Goal: Task Accomplishment & Management: Use online tool/utility

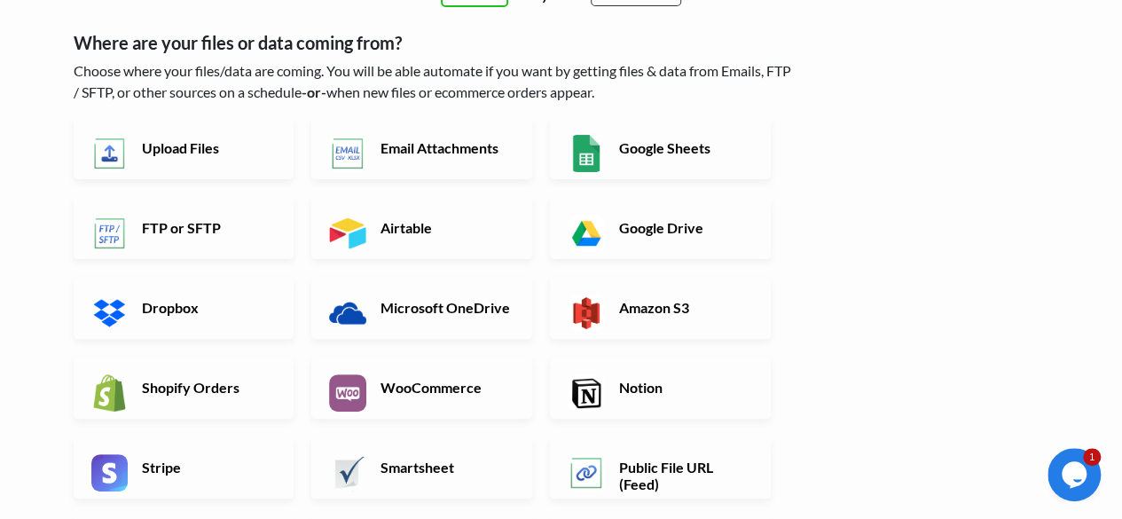
scroll to position [177, 0]
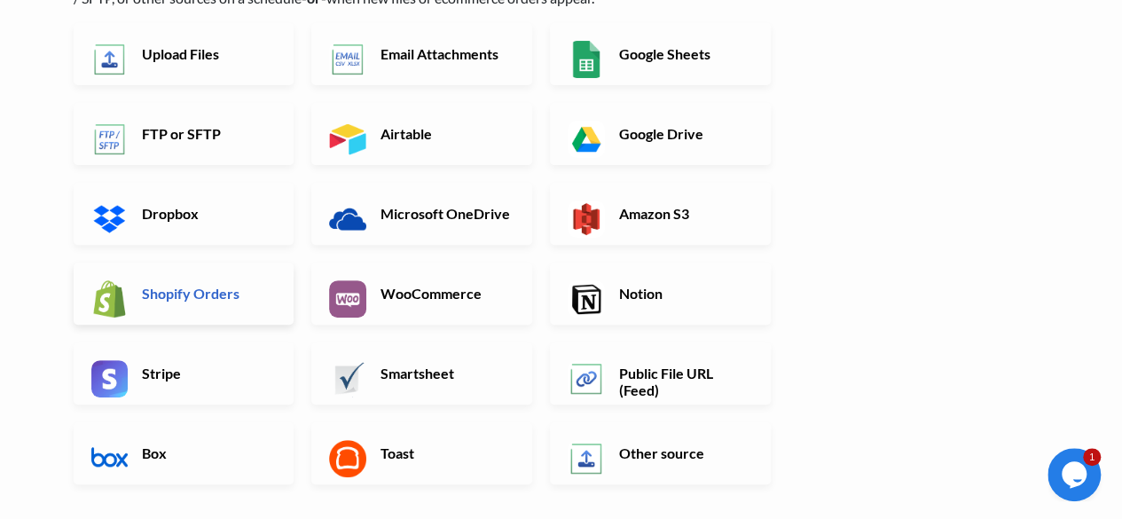
click at [232, 304] on link "Shopify Orders" at bounding box center [184, 294] width 221 height 62
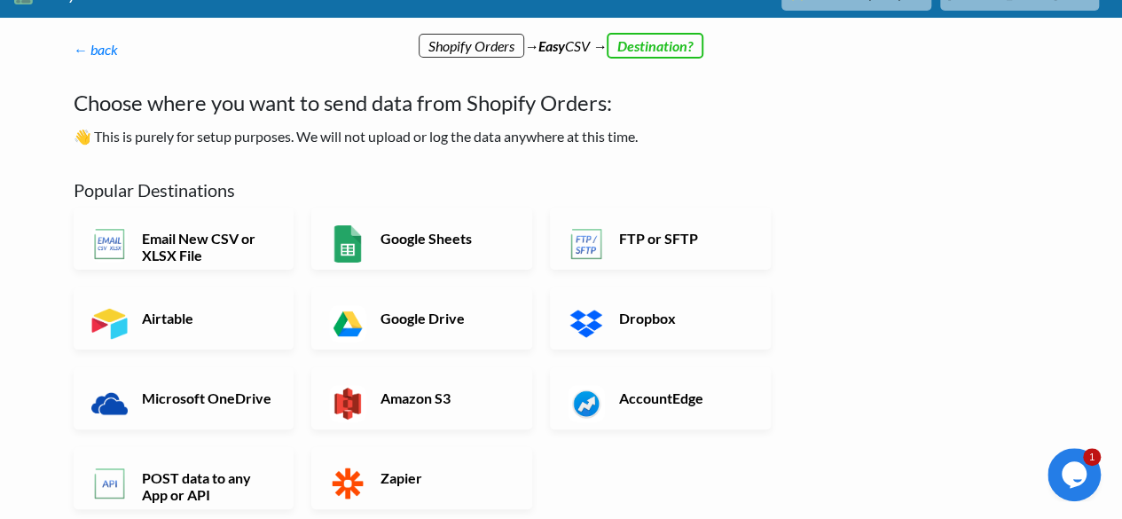
scroll to position [0, 0]
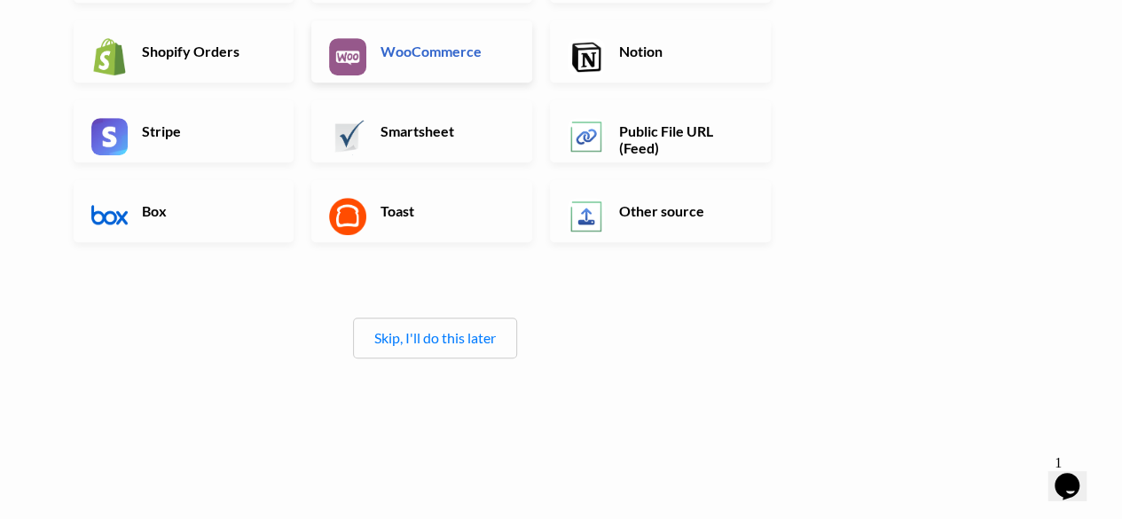
scroll to position [443, 0]
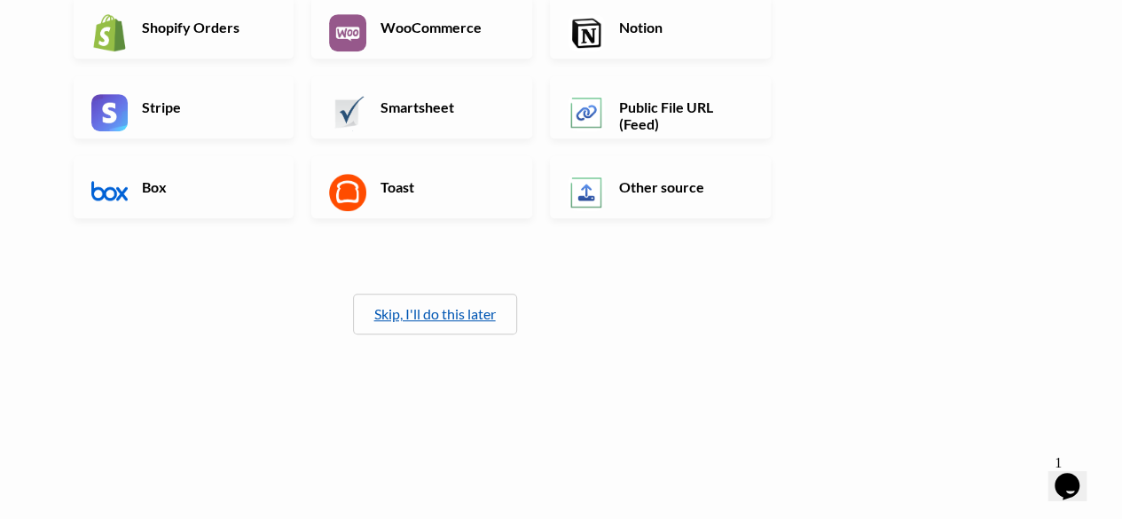
click at [467, 314] on link "Skip, I'll do this later" at bounding box center [435, 313] width 122 height 17
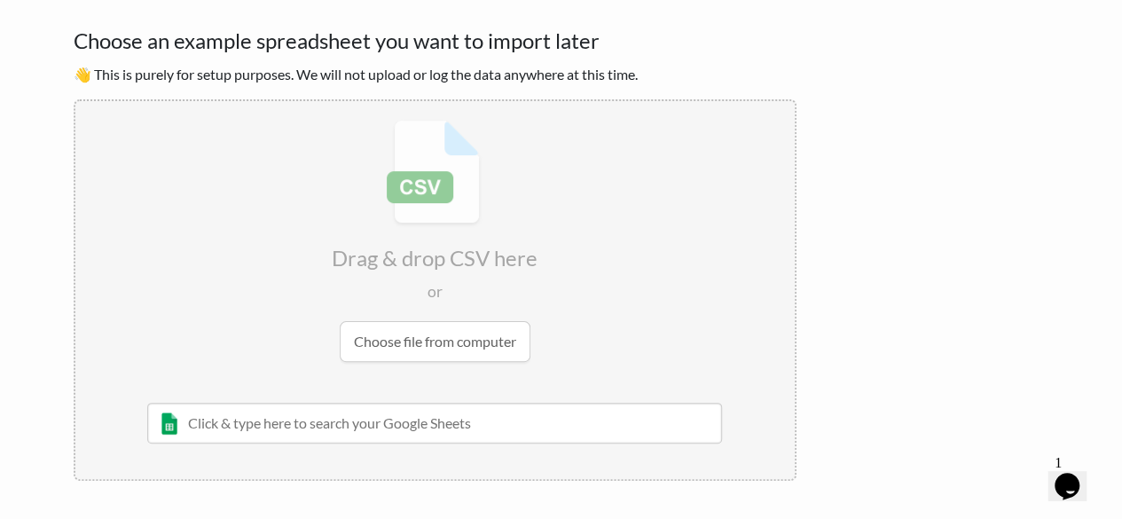
scroll to position [177, 0]
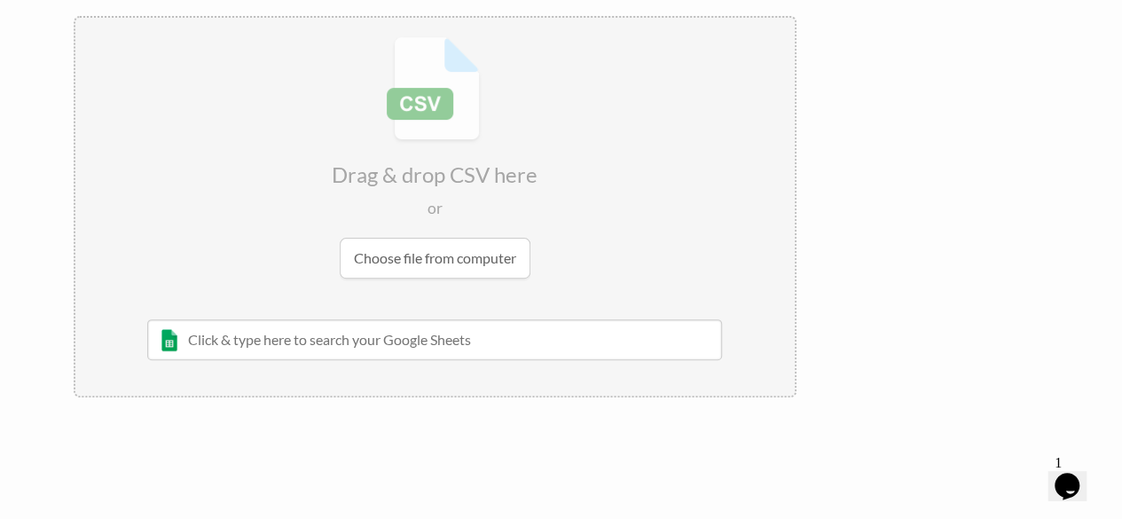
click at [417, 256] on input "file" at bounding box center [434, 157] width 719 height 279
click at [493, 257] on input "file" at bounding box center [434, 157] width 719 height 279
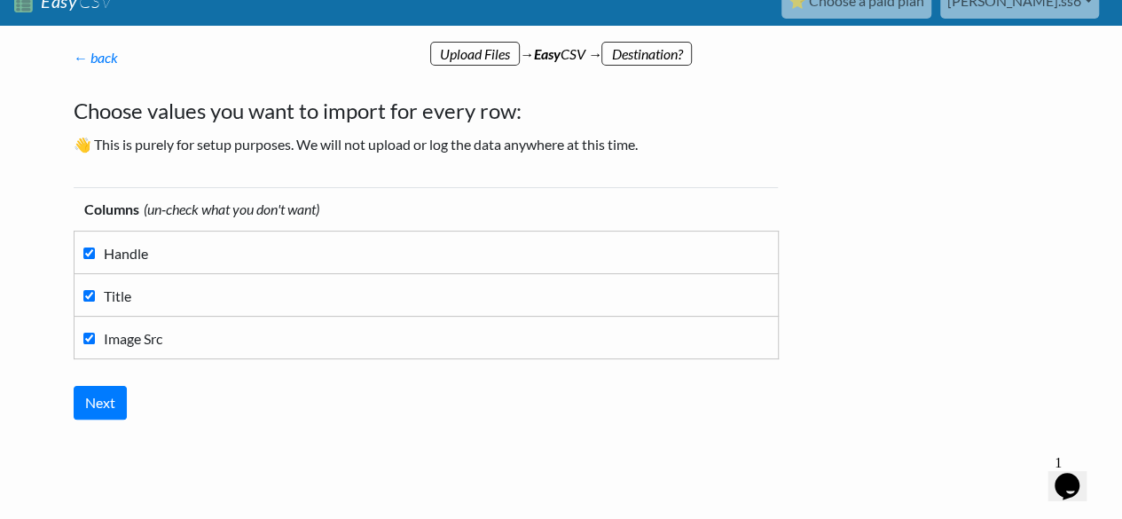
scroll to position [0, 0]
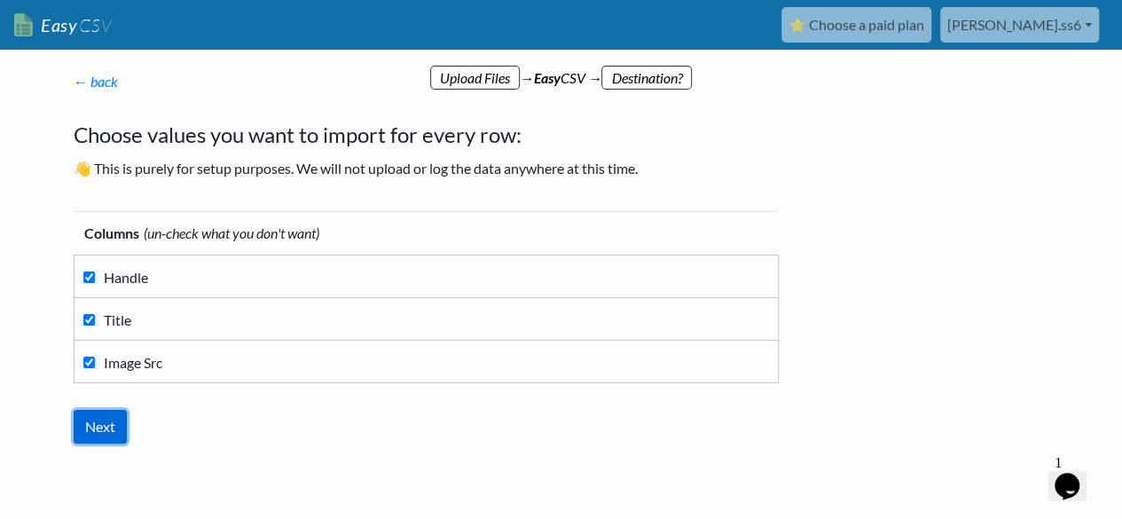
click at [102, 432] on input "Next" at bounding box center [100, 427] width 53 height 34
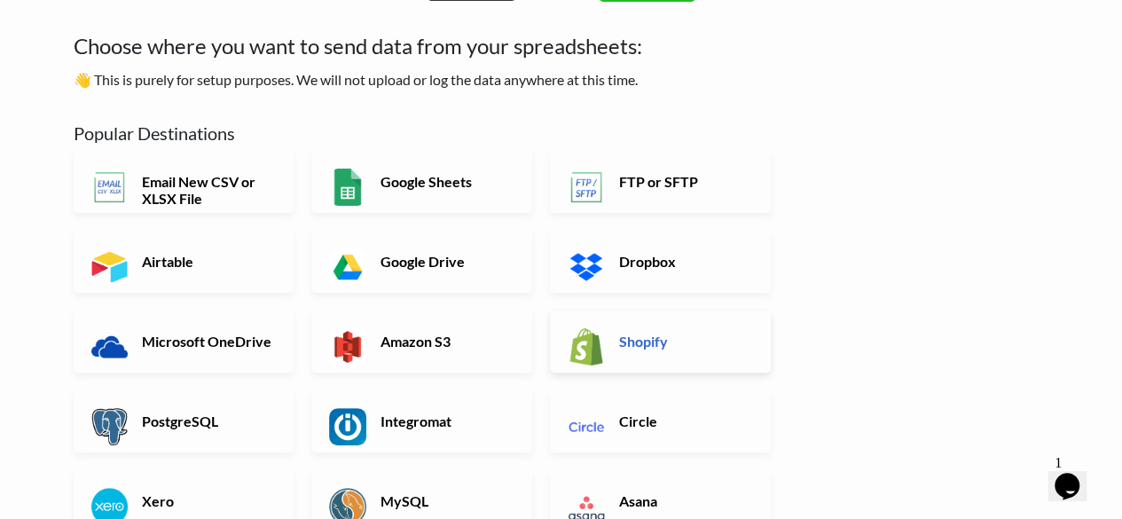
click at [667, 333] on h6 "Shopify" at bounding box center [684, 341] width 139 height 17
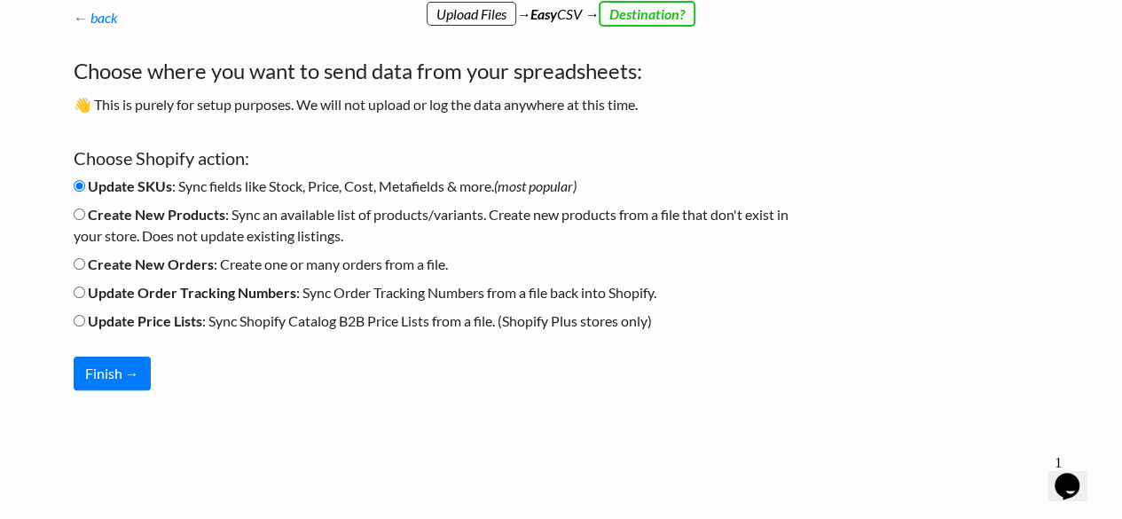
click at [111, 214] on b "Create New Products" at bounding box center [156, 214] width 137 height 17
click at [85, 214] on input "Create New Products : Sync an available list of products/variants. Create new p…" at bounding box center [80, 214] width 12 height 12
radio input "true"
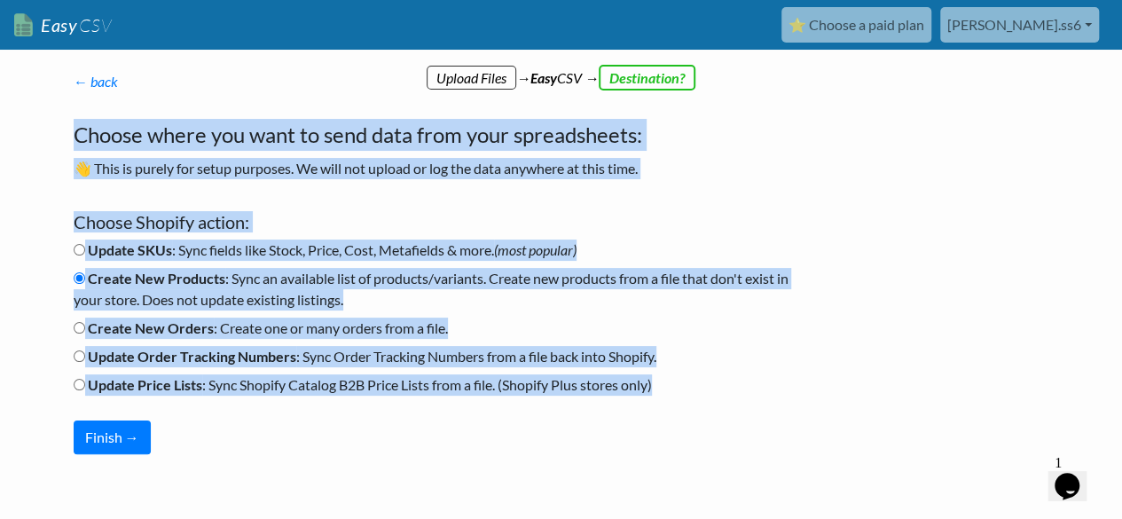
drag, startPoint x: 69, startPoint y: 137, endPoint x: 792, endPoint y: 388, distance: 764.9
click at [792, 388] on div "← back Thanks for signing up! Set up your Import Flow and Upload Page in 1 minu…" at bounding box center [435, 262] width 758 height 419
copy div "Choose where you want to send data from your spreadsheets: 👋 This is purely for…"
click at [46, 240] on body "Easy CSV ⭐ Choose a paid plan mohdjamil.ss6 Mohdjamil Ss6 All Flows All CSV Gen…" at bounding box center [561, 284] width 1122 height 569
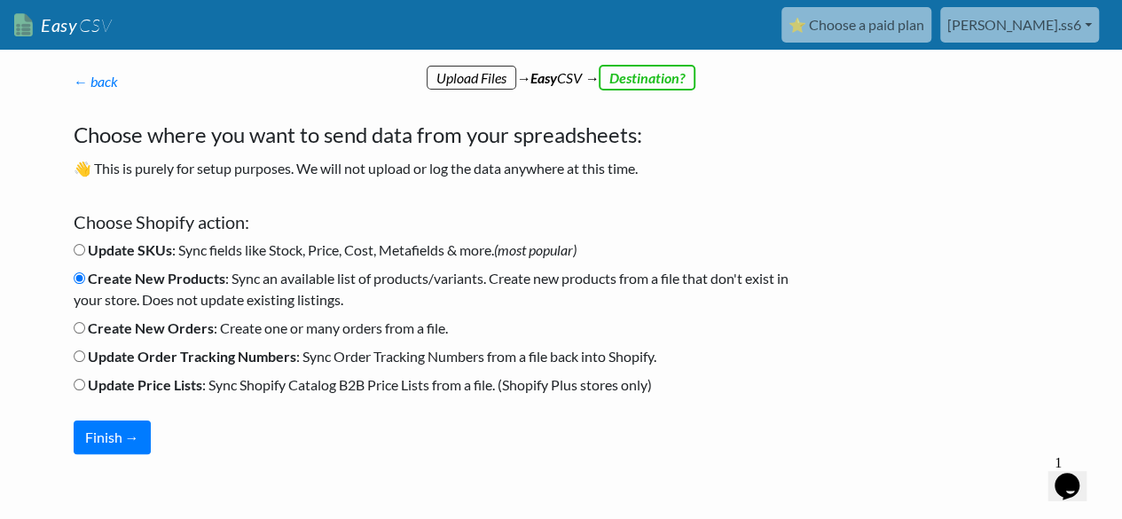
click at [82, 247] on input "Update SKUs : Sync fields like Stock, Price, Cost, Metafields & more. (most pop…" at bounding box center [80, 250] width 12 height 12
radio input "true"
click at [124, 430] on button "Finish →" at bounding box center [112, 437] width 77 height 34
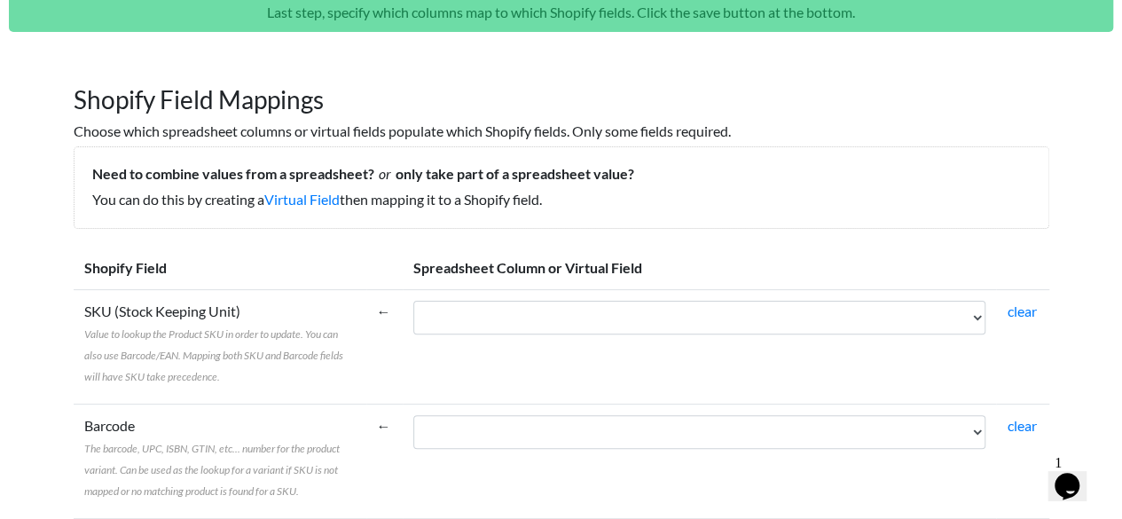
scroll to position [177, 0]
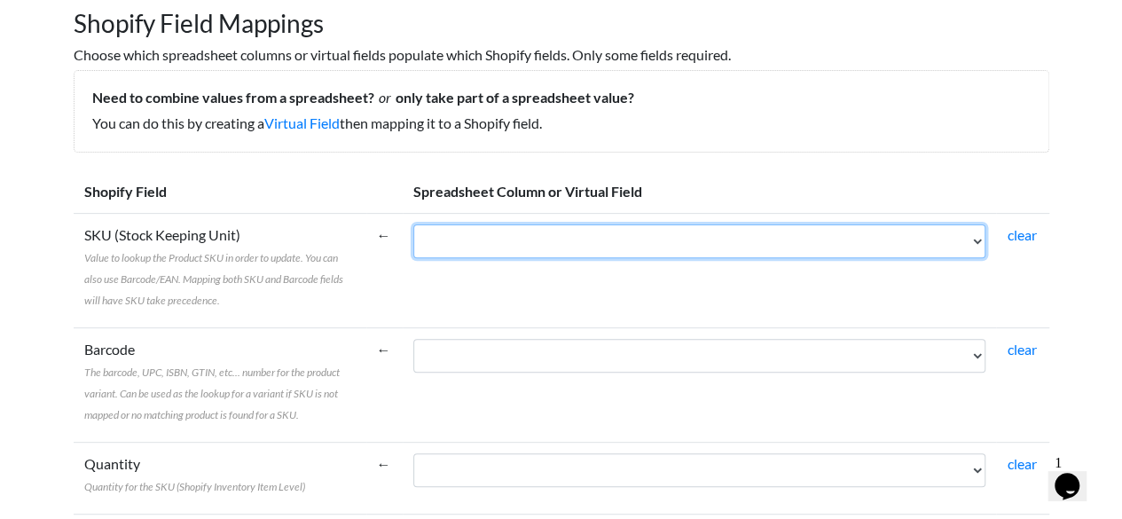
click at [646, 245] on select "Handle Title Image Src" at bounding box center [699, 241] width 572 height 34
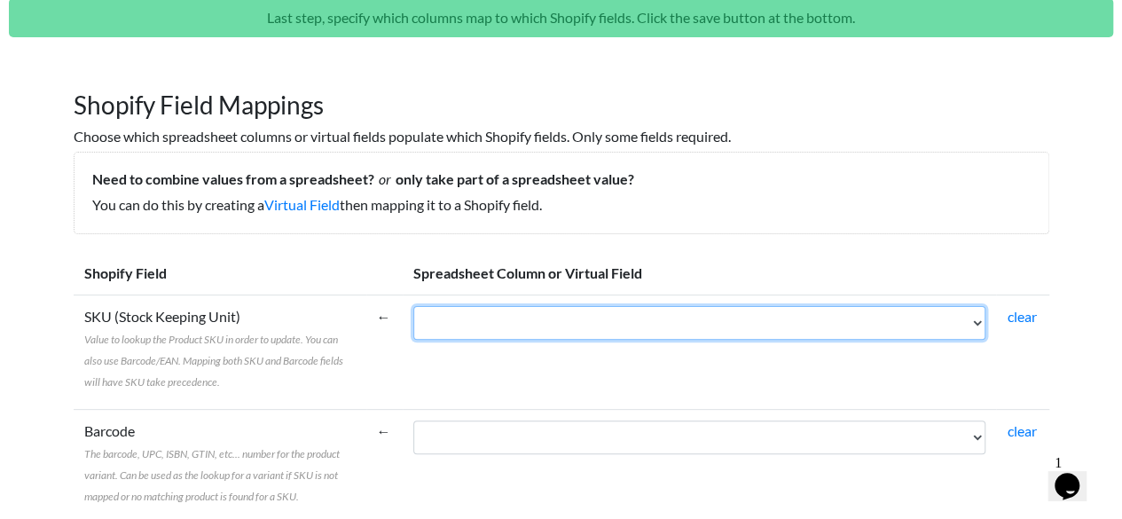
scroll to position [0, 0]
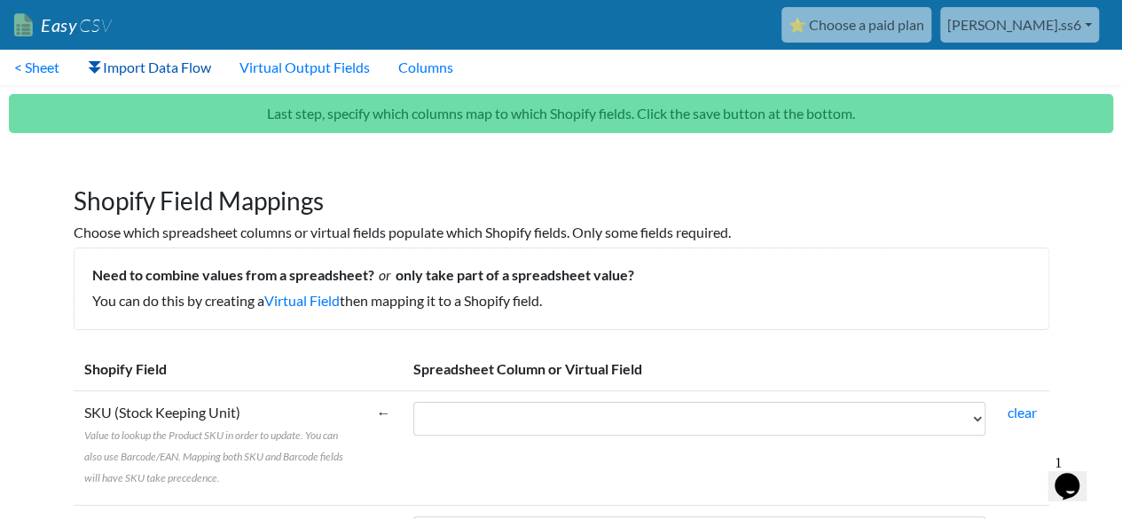
click at [176, 72] on link "Import Data Flow" at bounding box center [150, 67] width 152 height 35
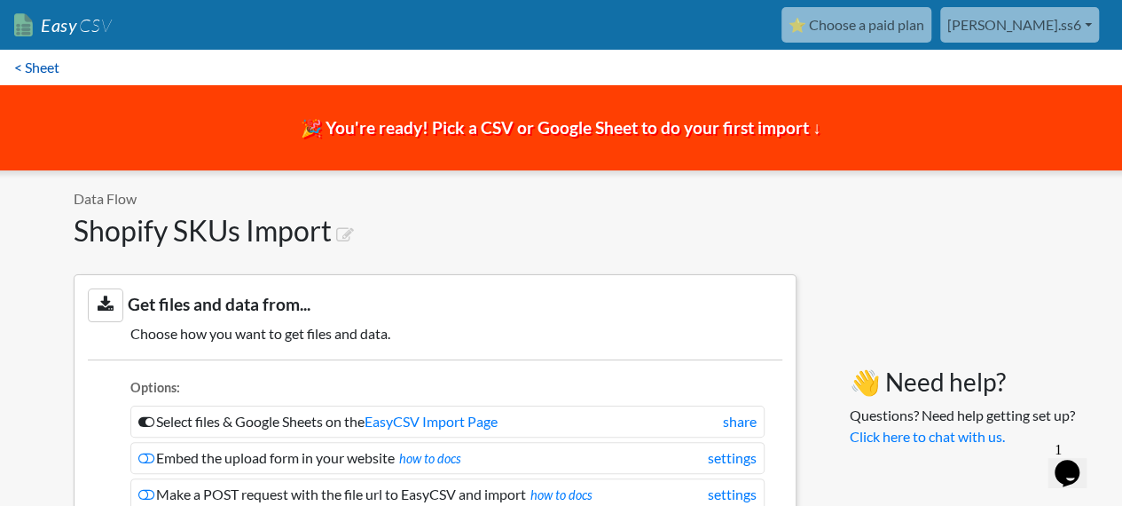
click at [47, 63] on link "< Sheet" at bounding box center [37, 67] width 74 height 35
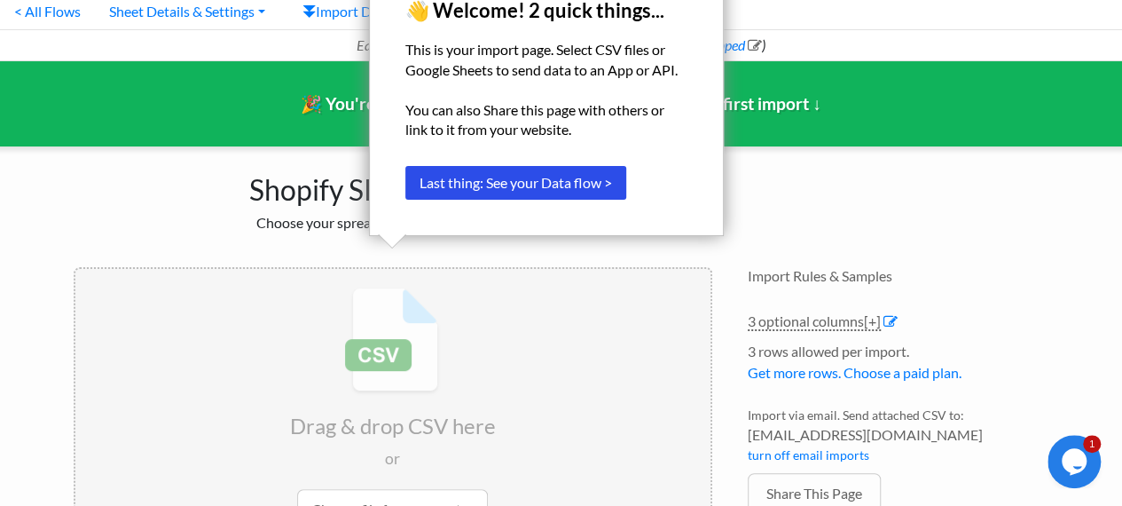
scroll to position [51, 0]
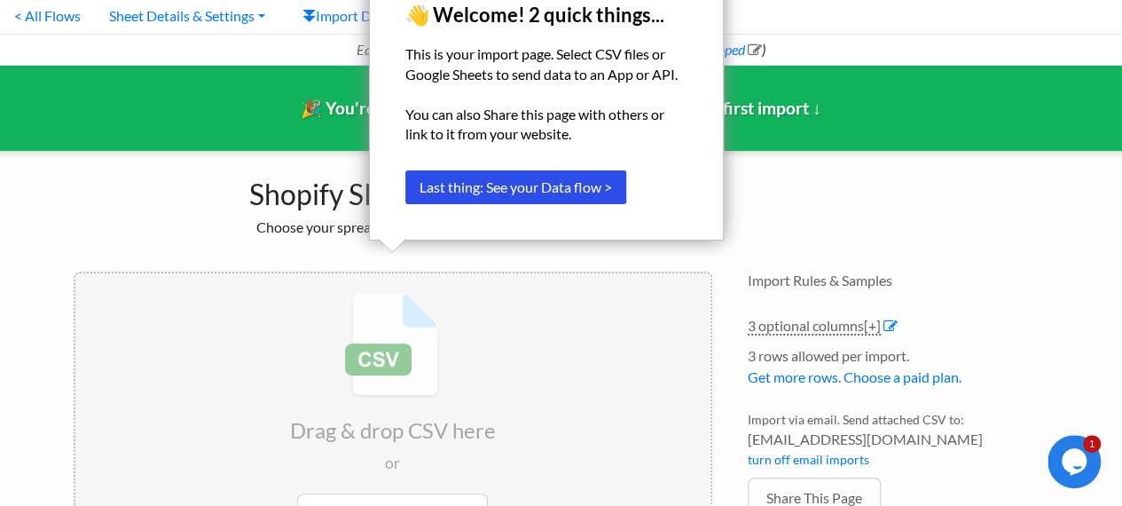
click at [238, 228] on h2 "Choose your spreadsheet below to import." at bounding box center [393, 226] width 639 height 17
click at [149, 223] on h2 "Choose your spreadsheet below to import." at bounding box center [393, 226] width 639 height 17
click at [213, 233] on h2 "Choose your spreadsheet below to import." at bounding box center [393, 226] width 639 height 17
click at [534, 77] on p "This is your import page. Select CSV files or Google Sheets to send data to an …" at bounding box center [546, 64] width 282 height 40
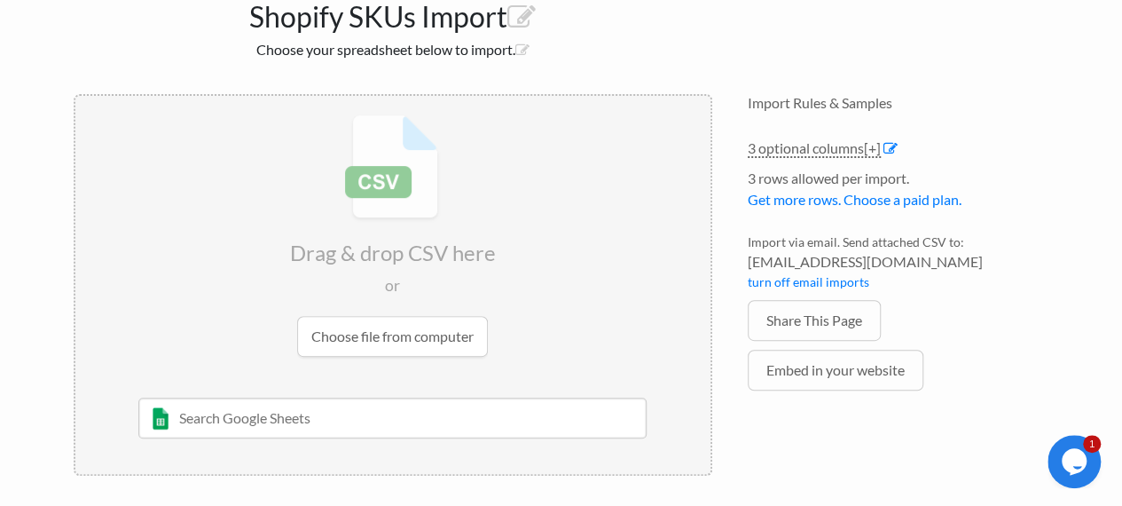
scroll to position [0, 0]
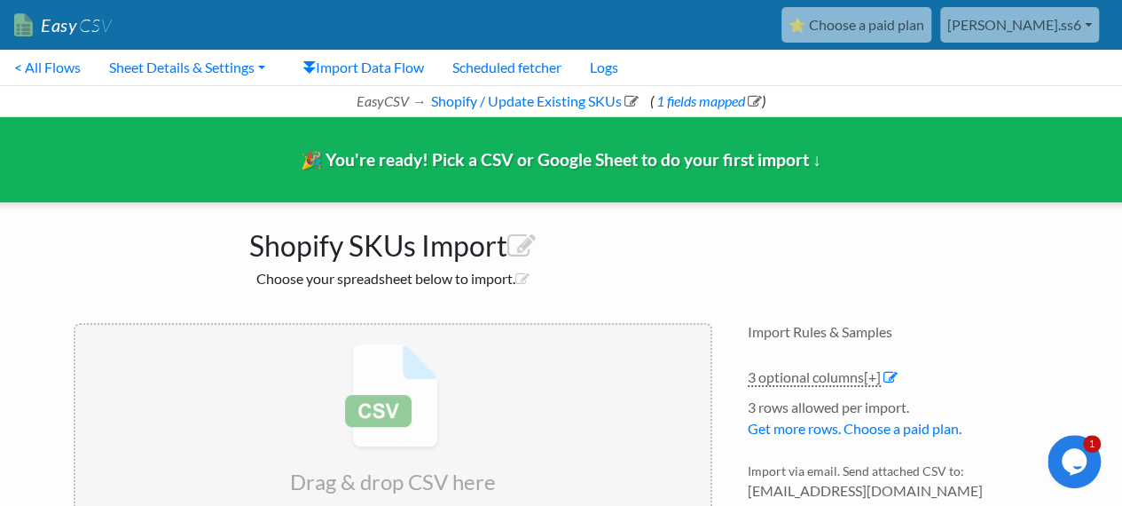
click at [70, 29] on link "Easy CSV" at bounding box center [63, 25] width 98 height 36
click at [63, 59] on link "< All Flows" at bounding box center [47, 67] width 95 height 35
click at [755, 100] on icon at bounding box center [755, 101] width 14 height 14
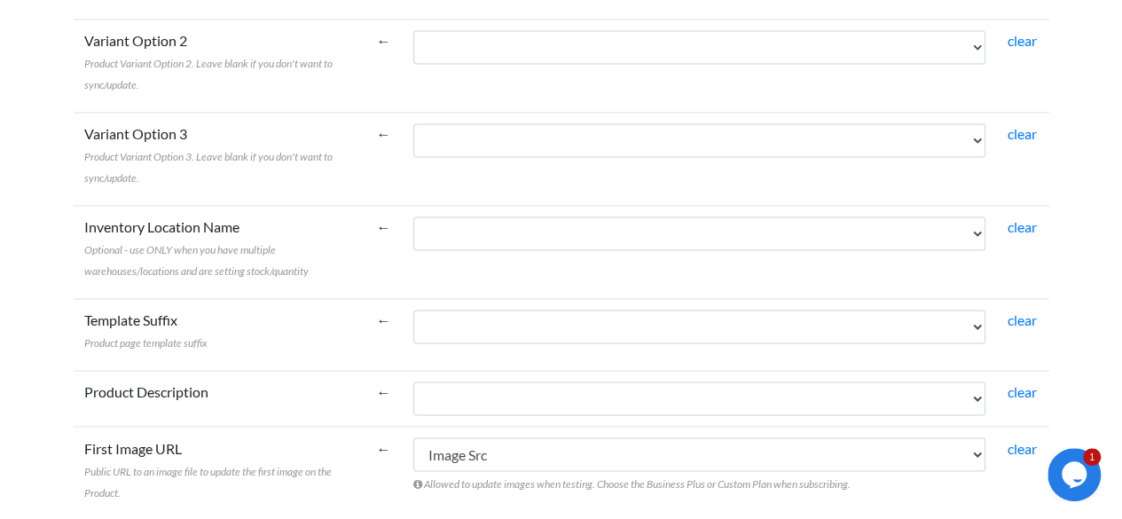
scroll to position [1369, 0]
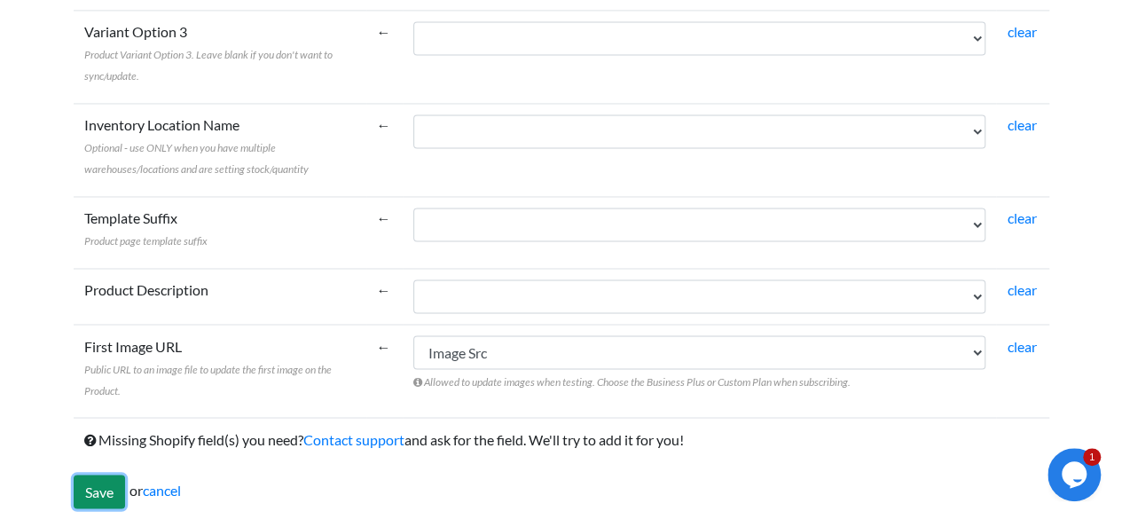
click at [110, 479] on input "Save" at bounding box center [99, 491] width 51 height 34
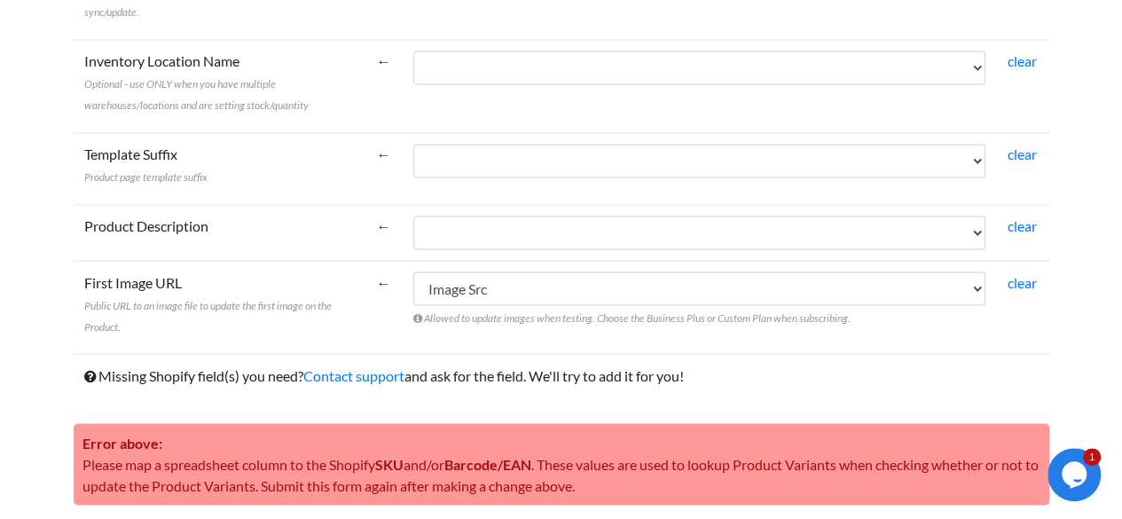
scroll to position [1490, 0]
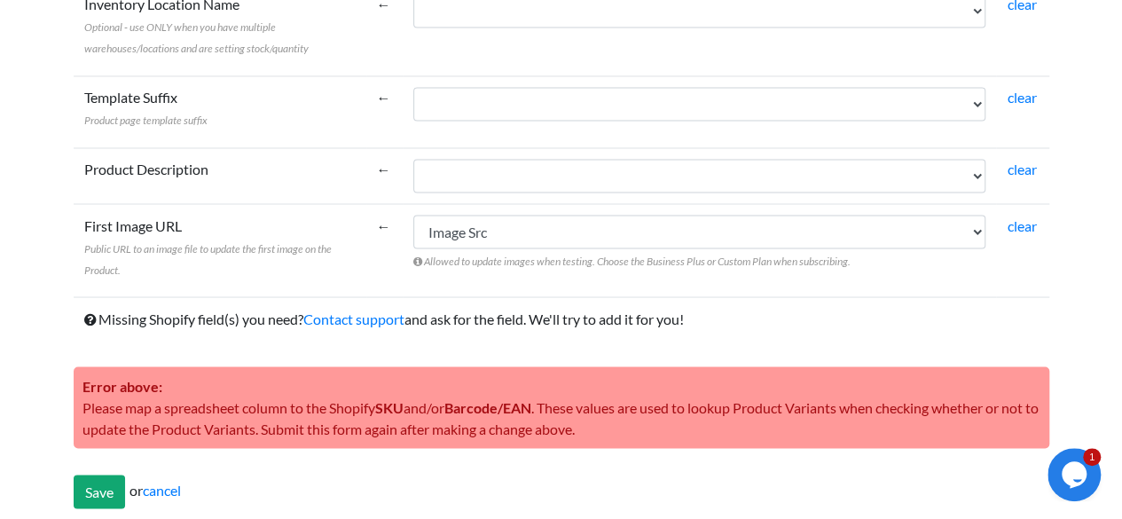
click at [175, 474] on div "Save or cancel" at bounding box center [562, 491] width 976 height 34
click at [176, 482] on link "cancel" at bounding box center [162, 489] width 38 height 17
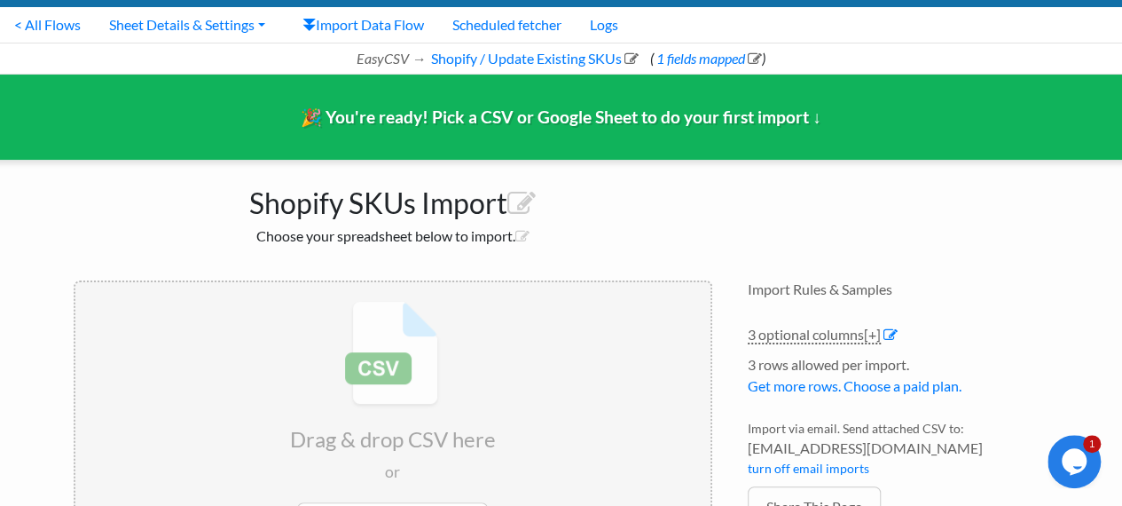
scroll to position [177, 0]
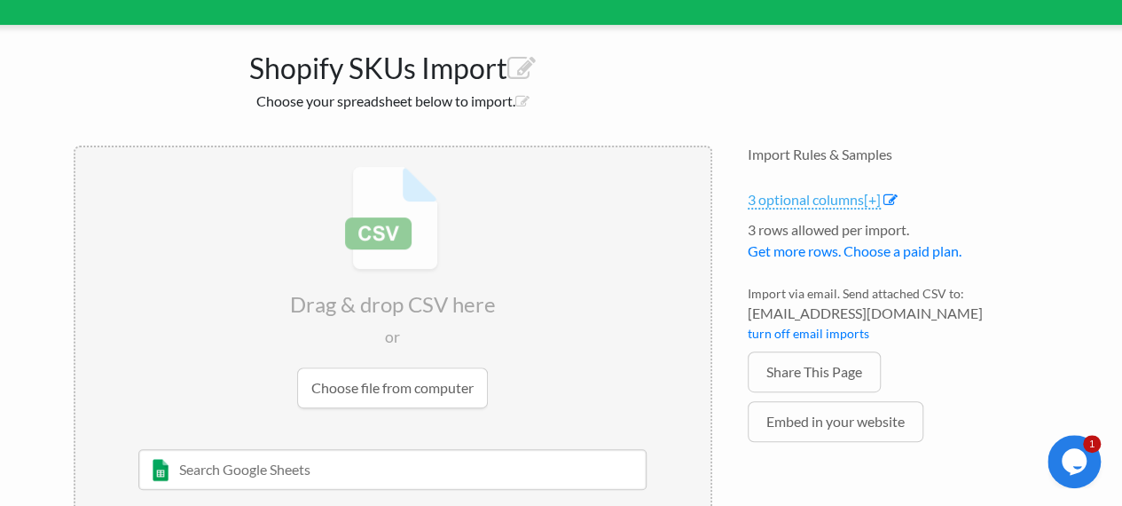
click at [872, 201] on span "[+]" at bounding box center [872, 199] width 17 height 17
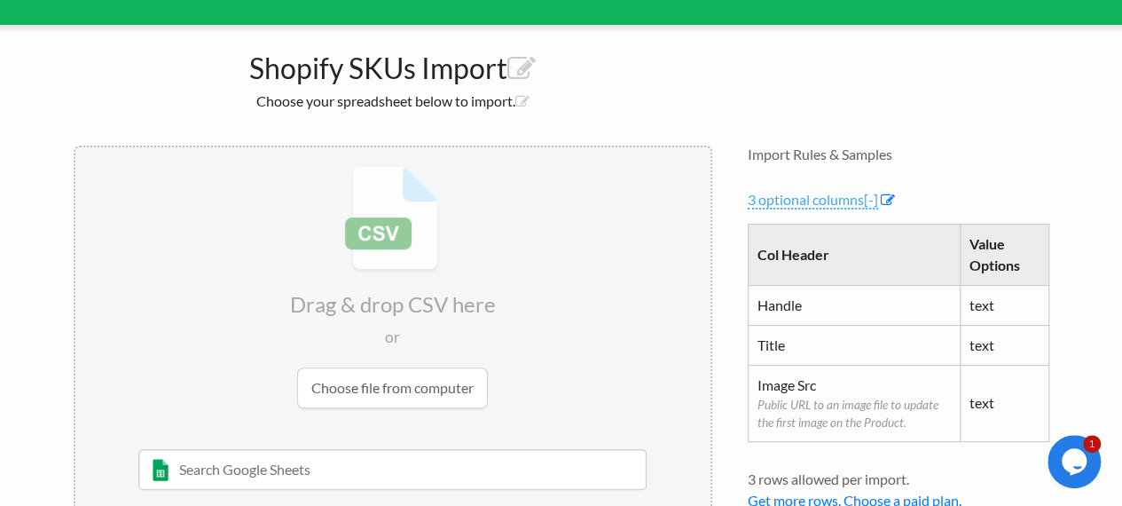
click at [872, 201] on span "[-]" at bounding box center [871, 199] width 14 height 17
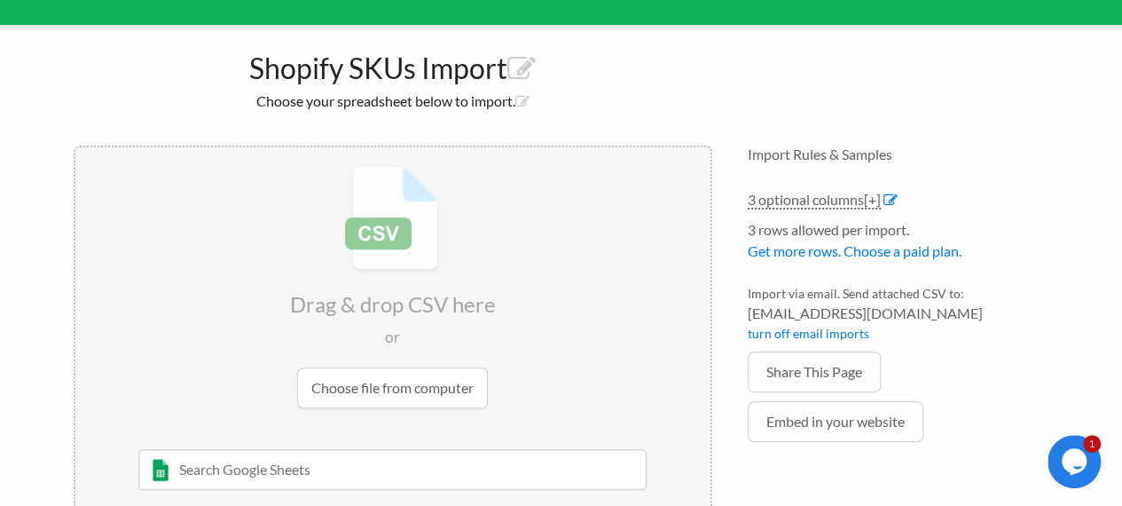
scroll to position [229, 0]
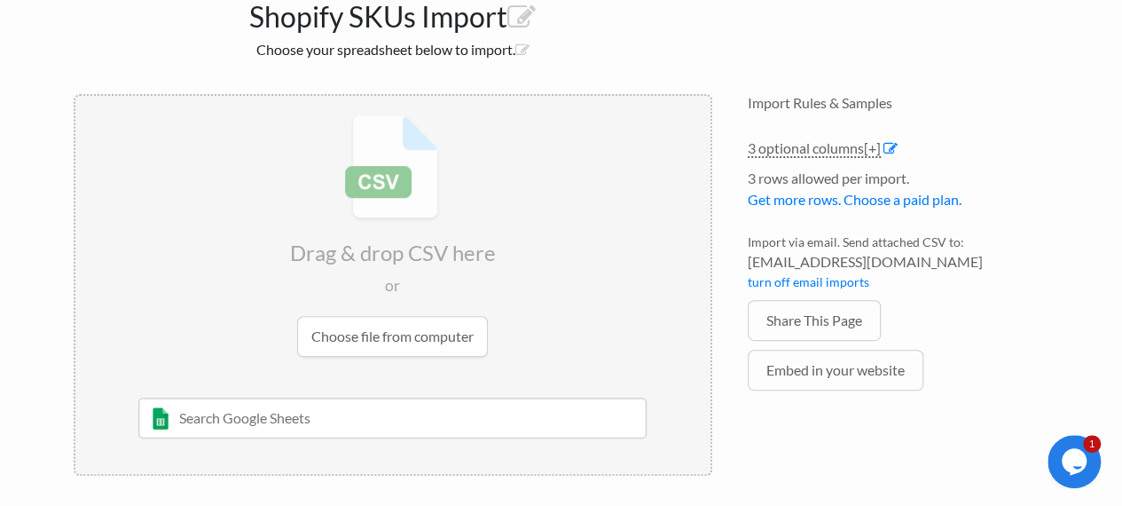
click at [401, 341] on input "file" at bounding box center [392, 235] width 635 height 279
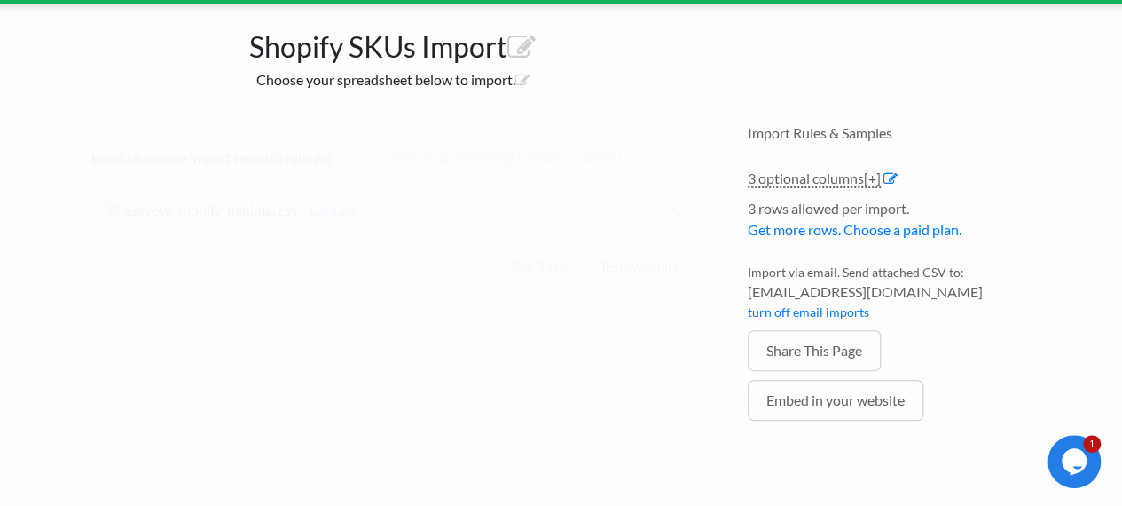
scroll to position [197, 0]
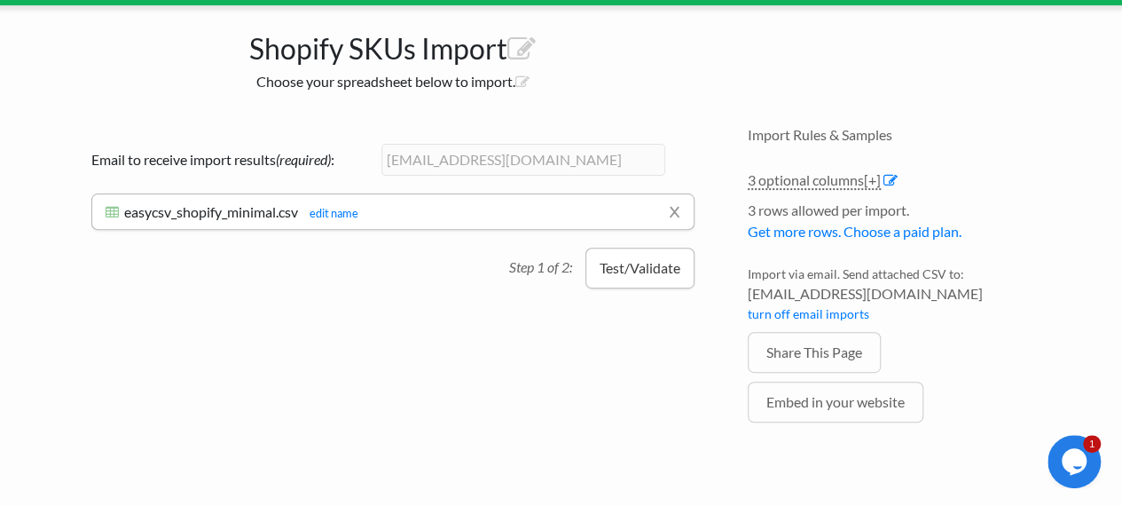
click at [640, 271] on button "Test/Validate" at bounding box center [639, 267] width 109 height 41
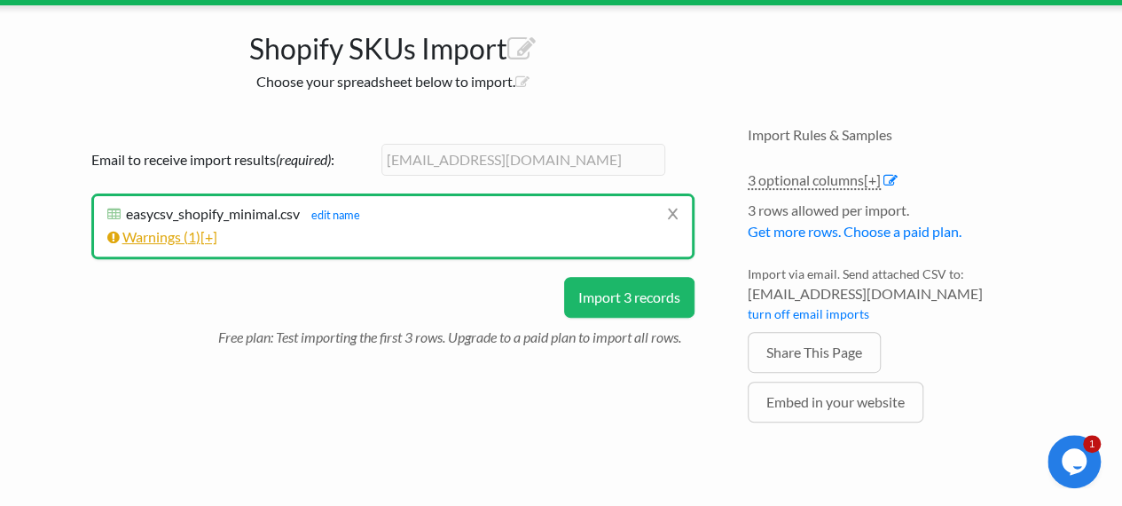
click at [211, 233] on span "[+]" at bounding box center [208, 236] width 17 height 17
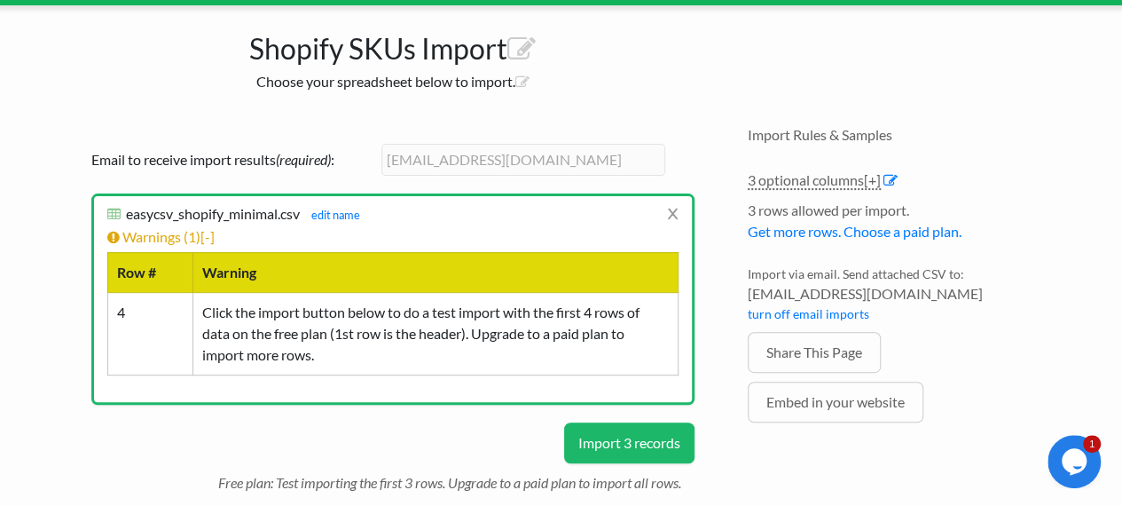
click at [631, 434] on button "Import 3 records" at bounding box center [629, 442] width 130 height 41
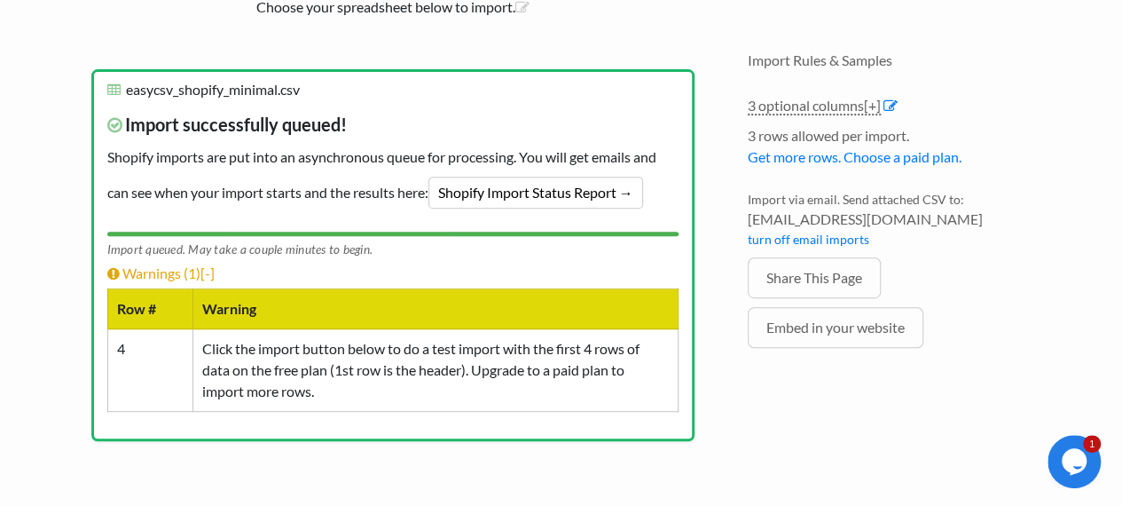
scroll to position [374, 0]
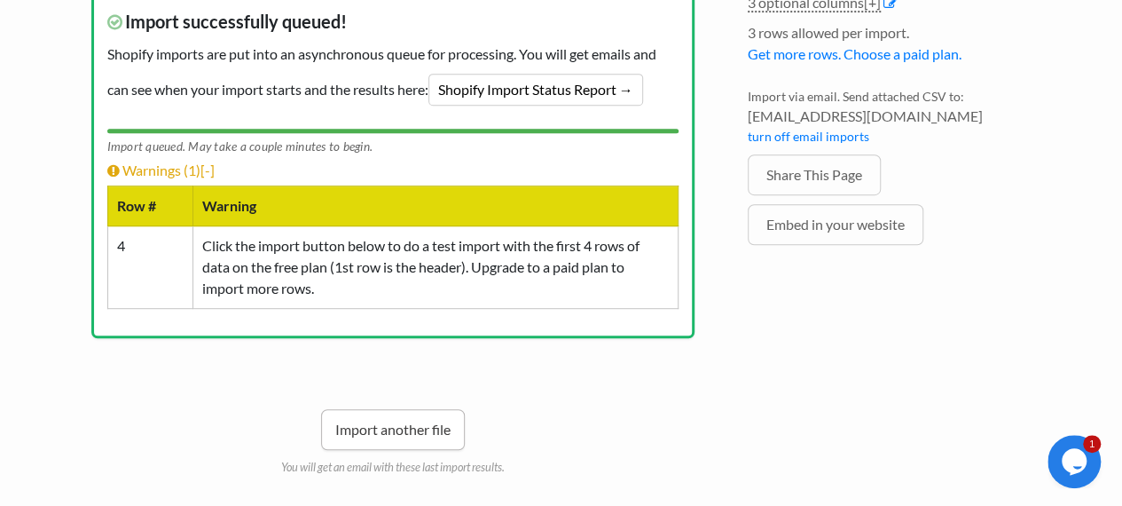
click at [388, 434] on link "Import another file" at bounding box center [393, 429] width 144 height 41
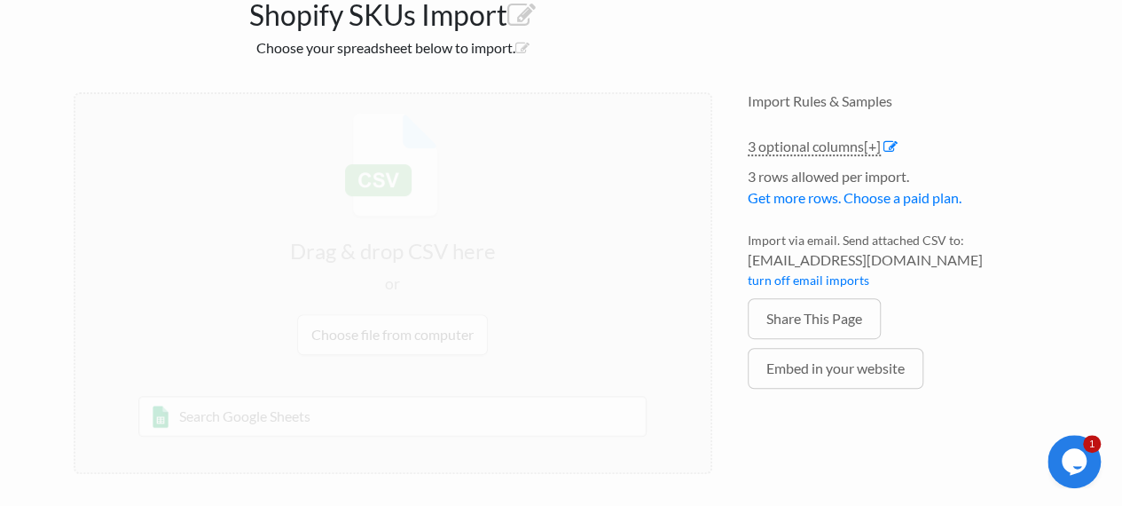
scroll to position [229, 0]
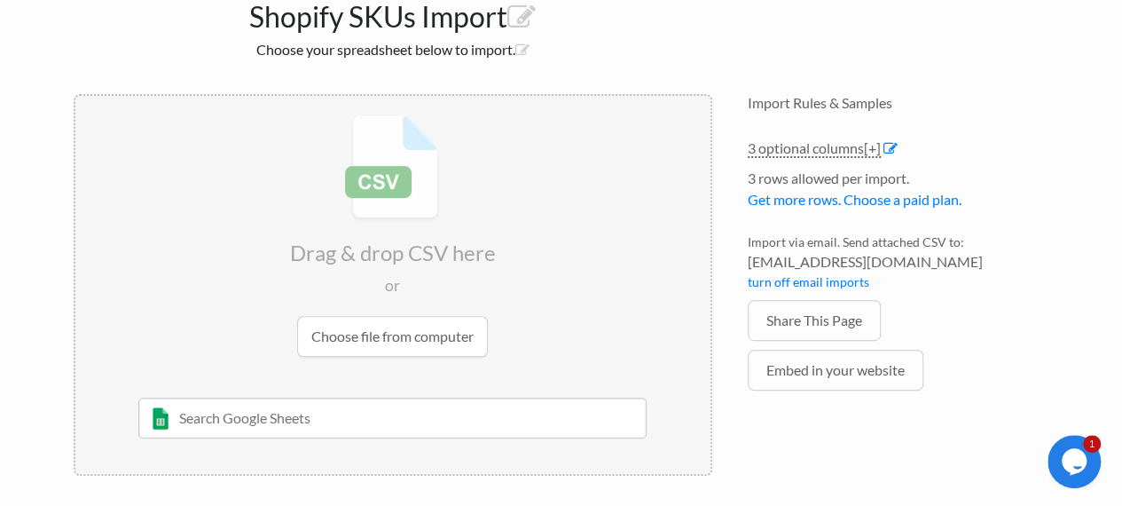
click at [410, 336] on input "file" at bounding box center [392, 235] width 635 height 279
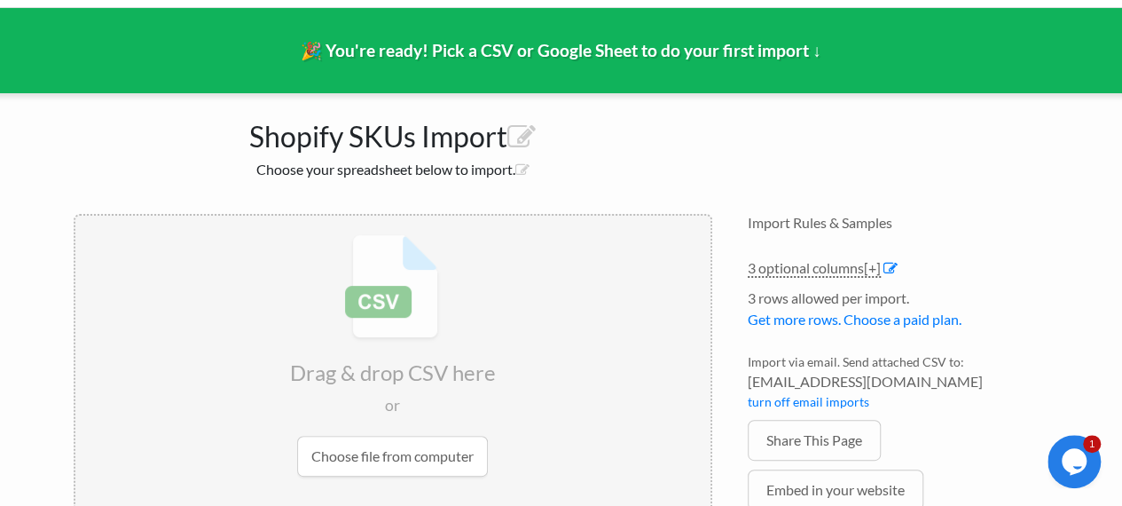
scroll to position [0, 0]
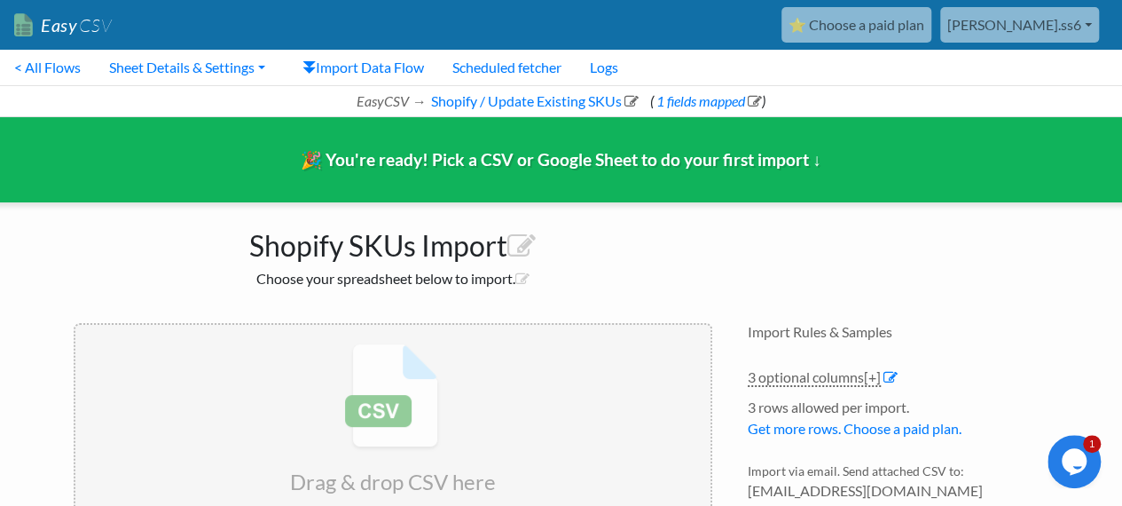
click at [1014, 27] on link "[PERSON_NAME].ss6" at bounding box center [1019, 24] width 159 height 35
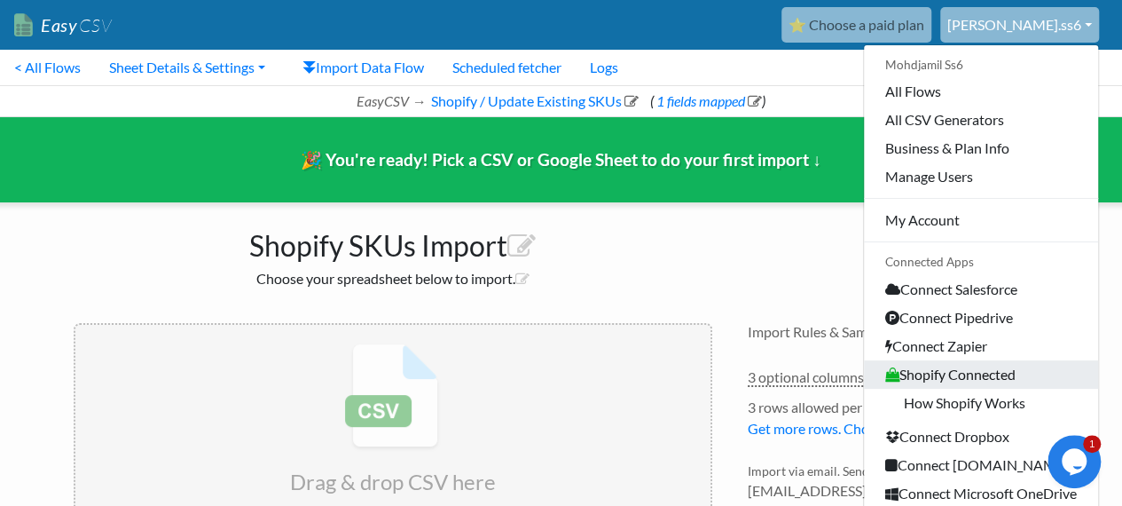
click at [976, 371] on link "Shopify Connected" at bounding box center [981, 374] width 234 height 28
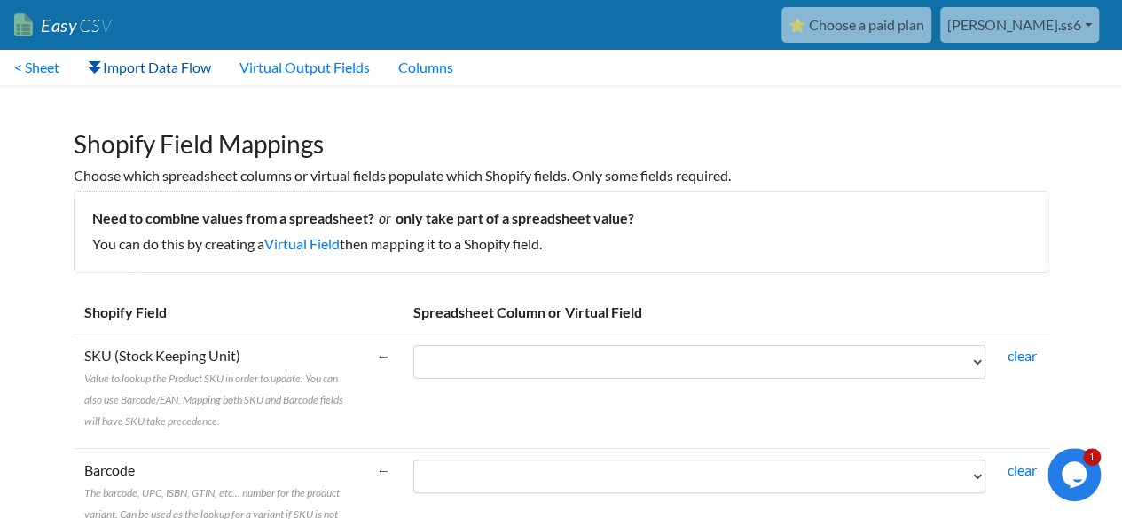
click at [200, 59] on link "Import Data Flow" at bounding box center [150, 67] width 152 height 35
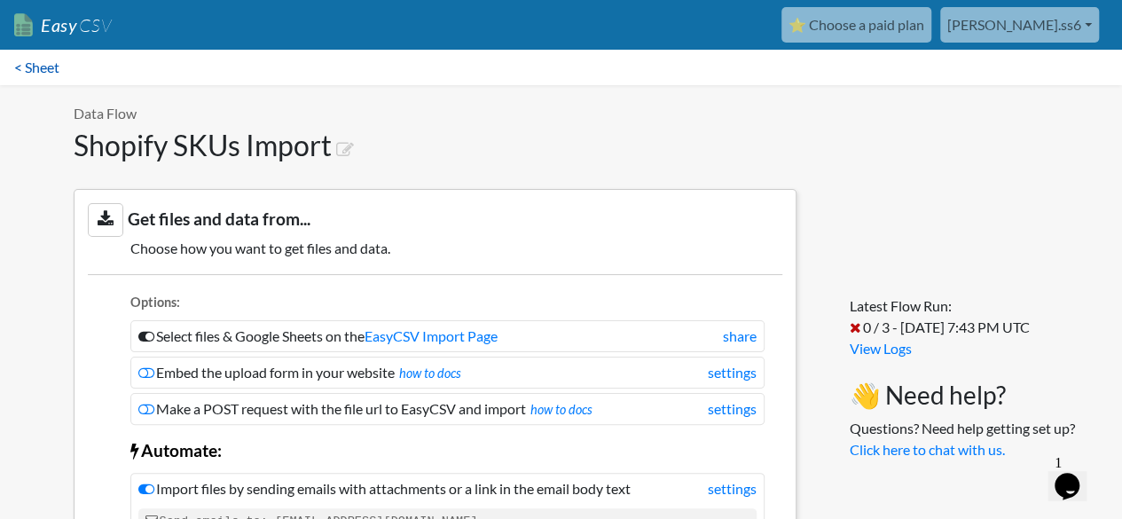
click at [28, 61] on link "< Sheet" at bounding box center [37, 67] width 74 height 35
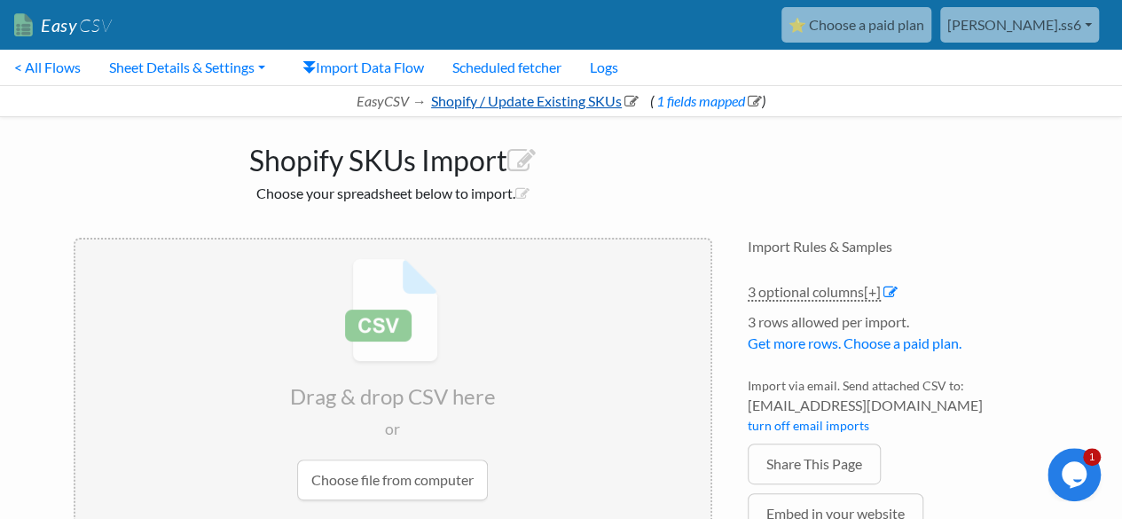
click at [637, 101] on icon at bounding box center [631, 101] width 14 height 14
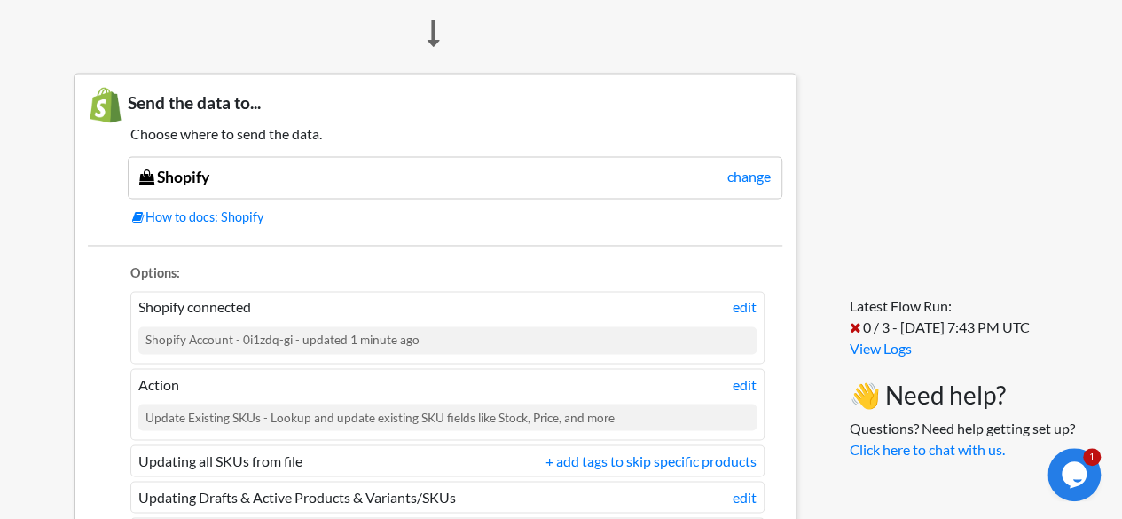
scroll to position [1184, 0]
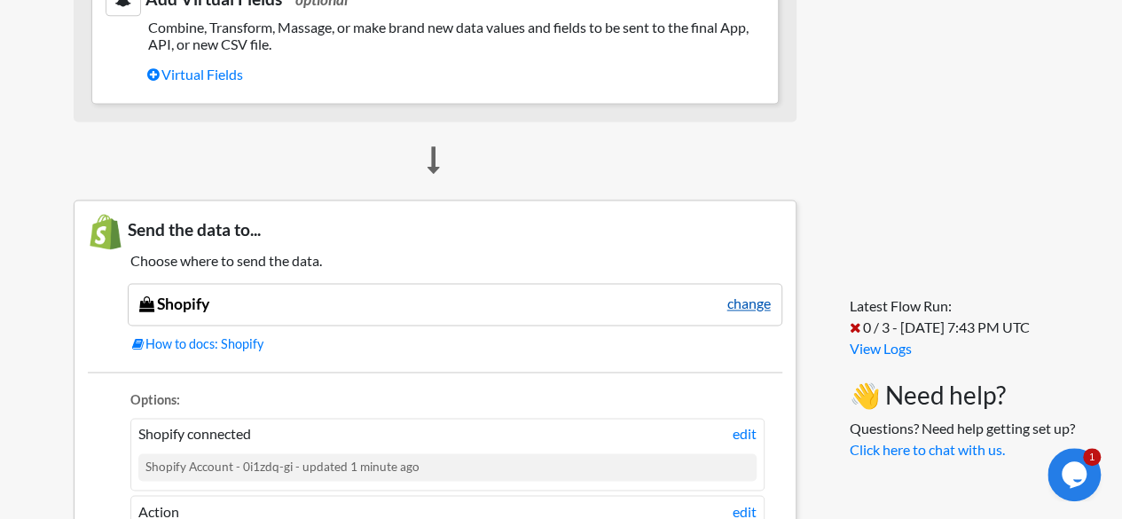
click at [745, 297] on link "change" at bounding box center [748, 303] width 43 height 21
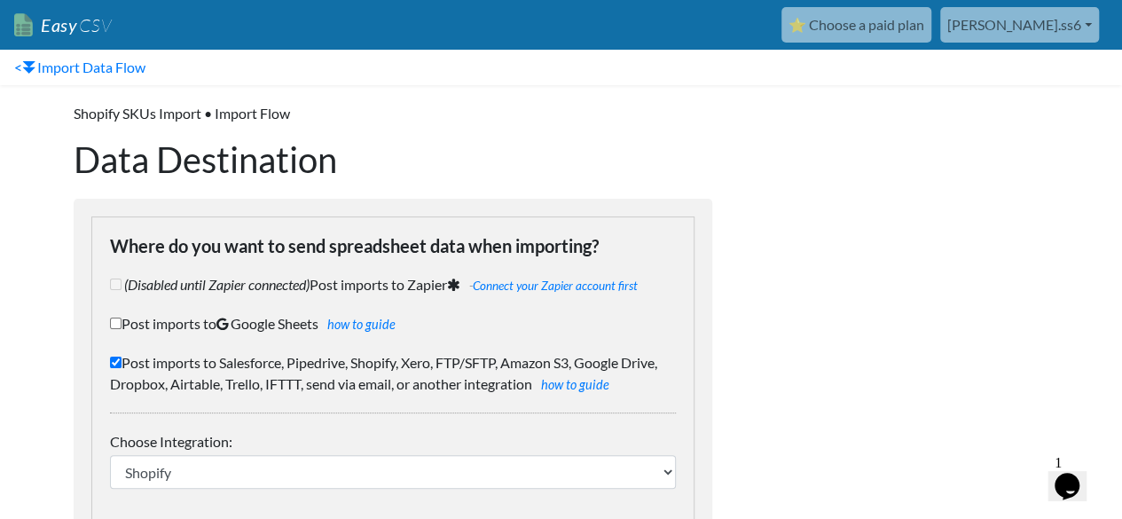
scroll to position [181, 0]
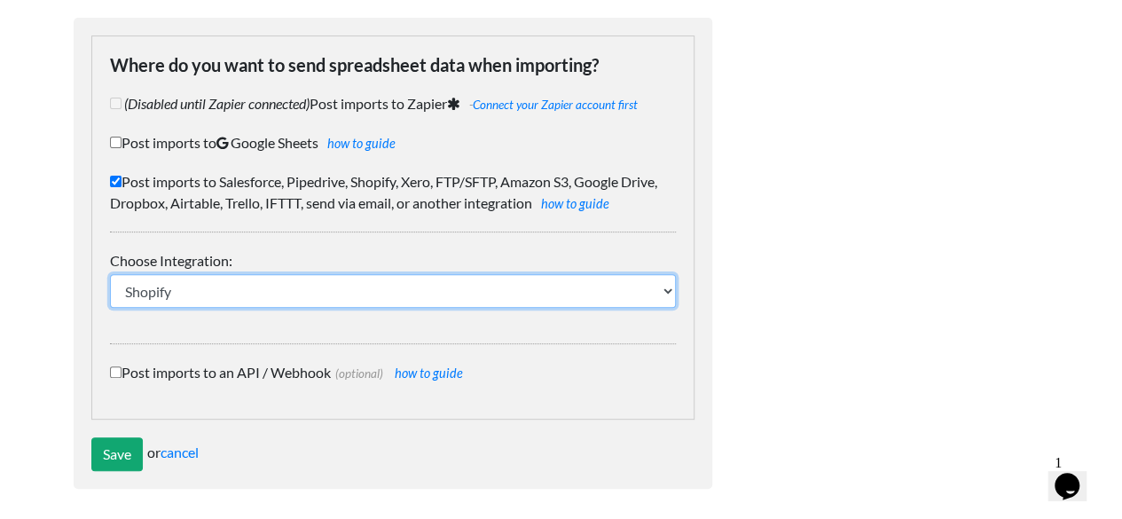
click at [286, 283] on select "IFTTT FTP or SFTP Amazon S3 HubSpot Google Big Query Salesforce Pipedrive Airta…" at bounding box center [393, 291] width 566 height 34
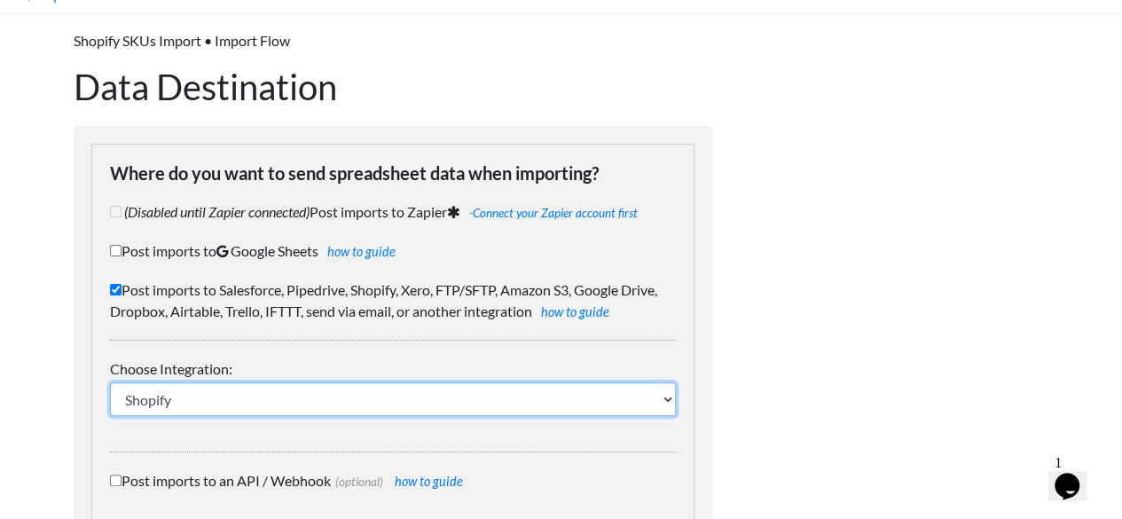
scroll to position [0, 0]
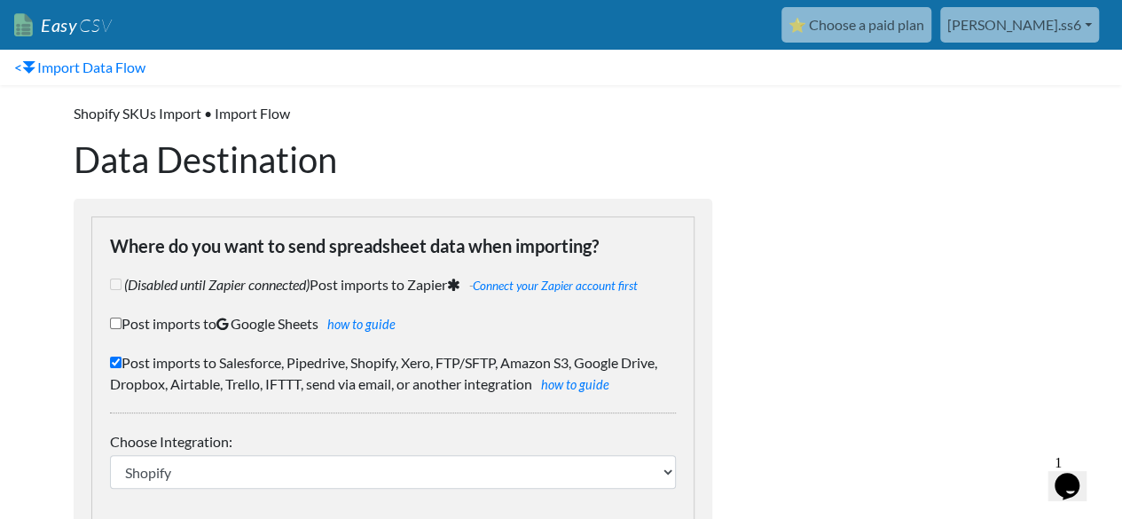
click at [100, 35] on span "CSV" at bounding box center [94, 25] width 35 height 22
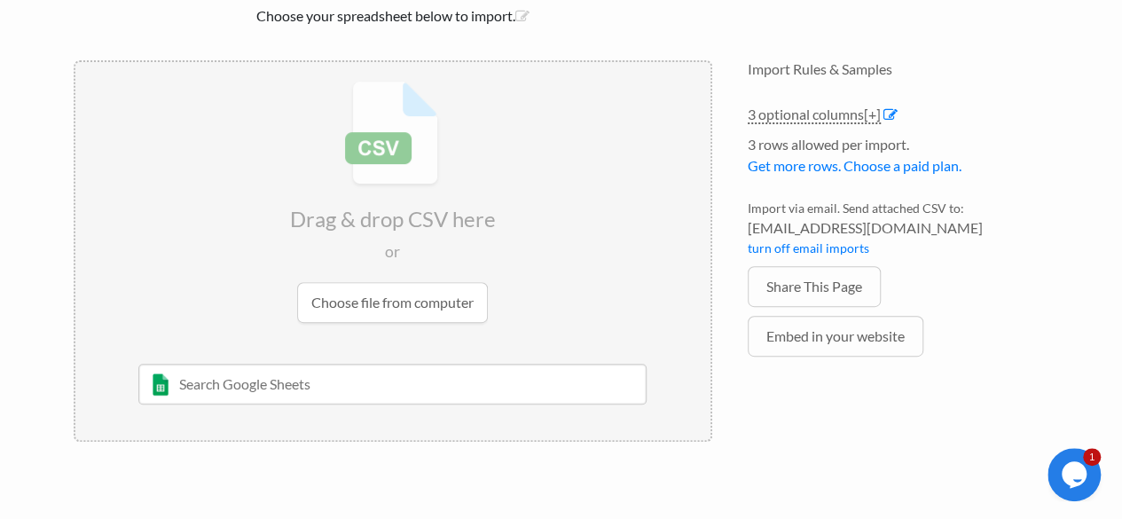
click at [334, 375] on input "text" at bounding box center [392, 384] width 508 height 41
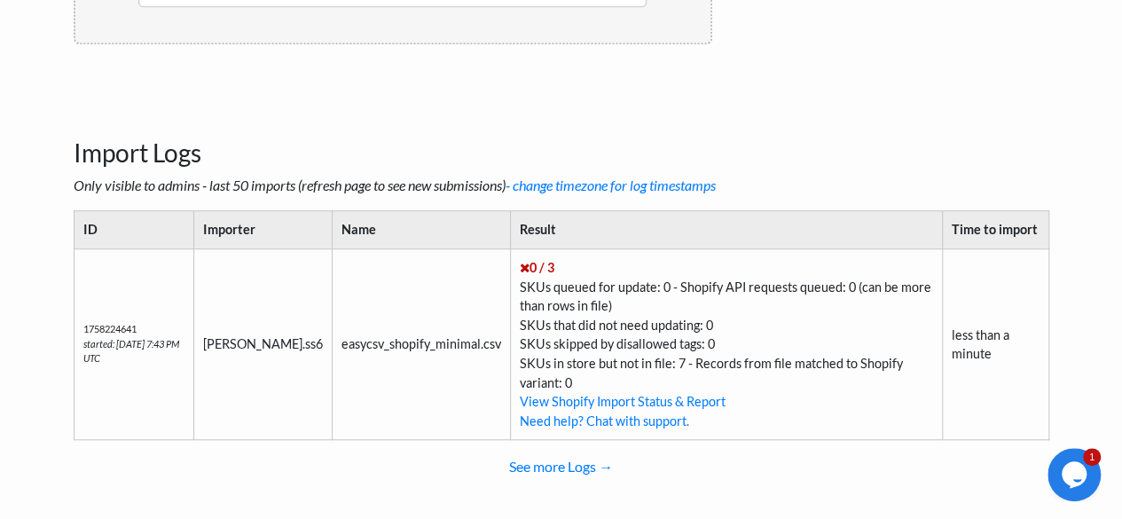
scroll to position [592, 0]
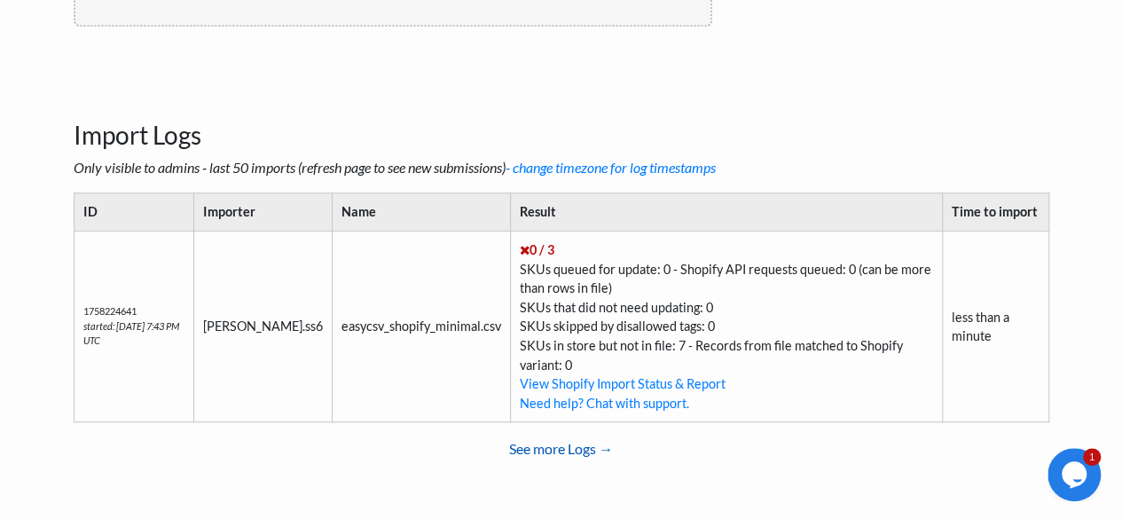
click at [586, 446] on link "See more Logs →" at bounding box center [562, 448] width 976 height 35
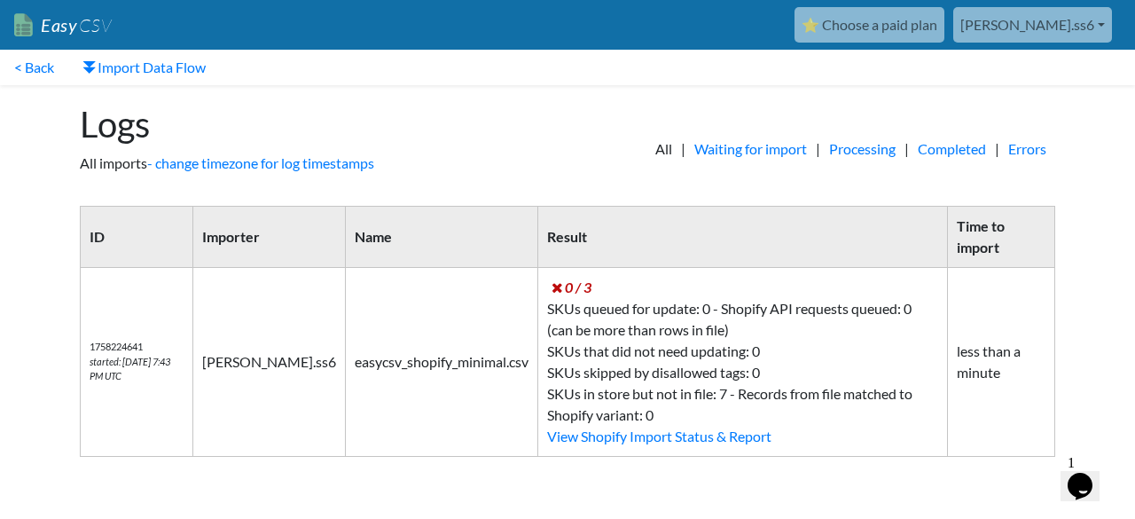
click at [561, 294] on span "0 / 3" at bounding box center [572, 286] width 40 height 17
click at [943, 153] on link "Completed" at bounding box center [952, 148] width 86 height 21
click at [1020, 153] on link "Errors" at bounding box center [1028, 148] width 56 height 21
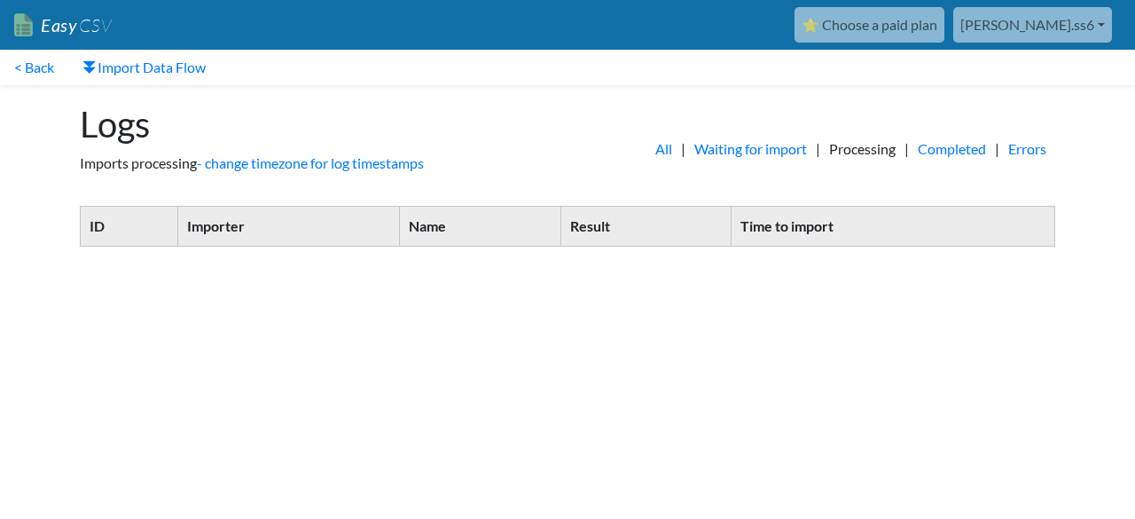
click at [749, 145] on link "Waiting for import" at bounding box center [751, 148] width 130 height 21
click at [651, 150] on link "All" at bounding box center [664, 148] width 35 height 21
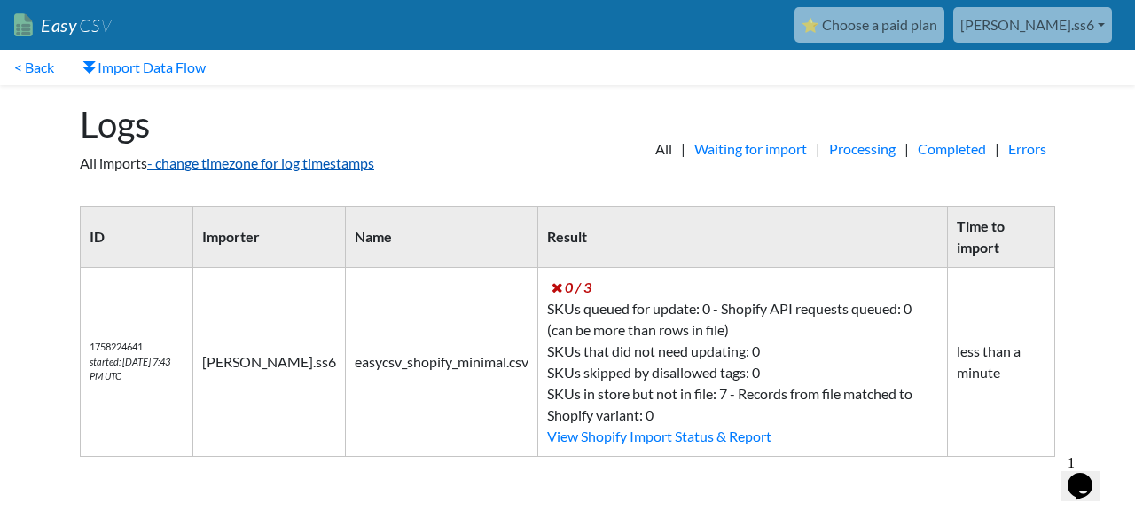
click at [211, 167] on link "- change timezone for log timestamps" at bounding box center [260, 162] width 227 height 17
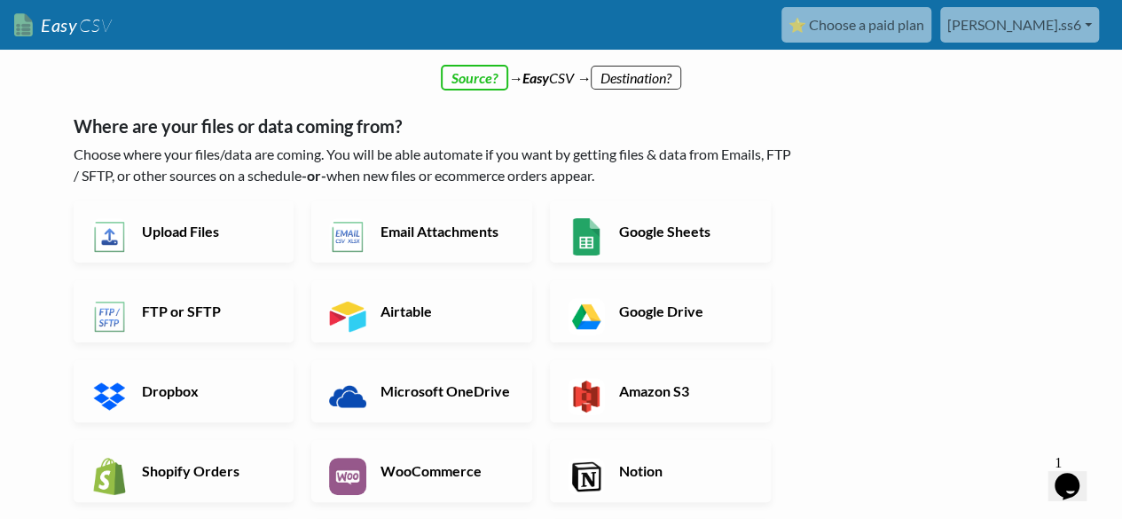
click at [225, 253] on link "Upload Files" at bounding box center [184, 231] width 221 height 62
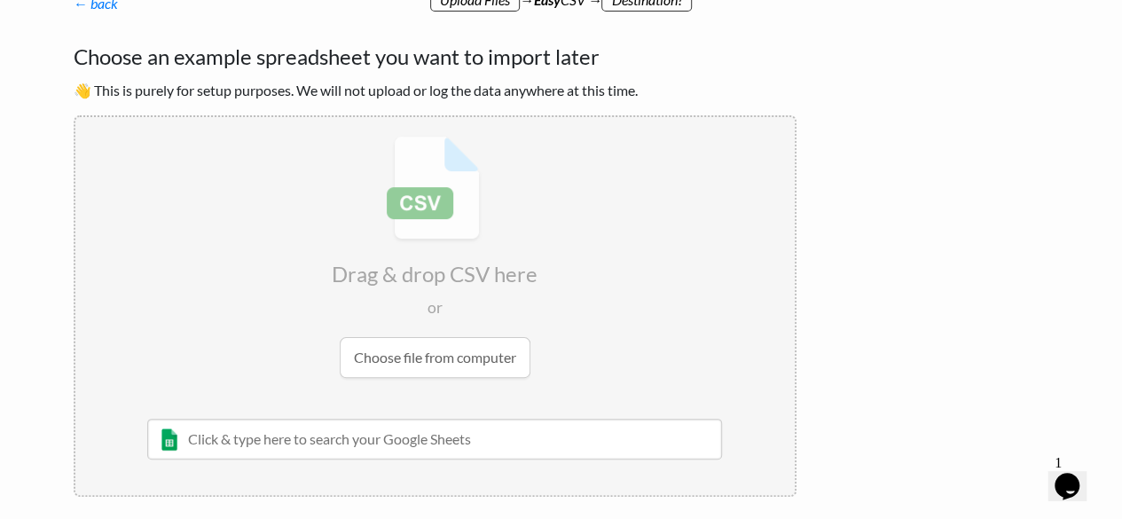
scroll to position [177, 0]
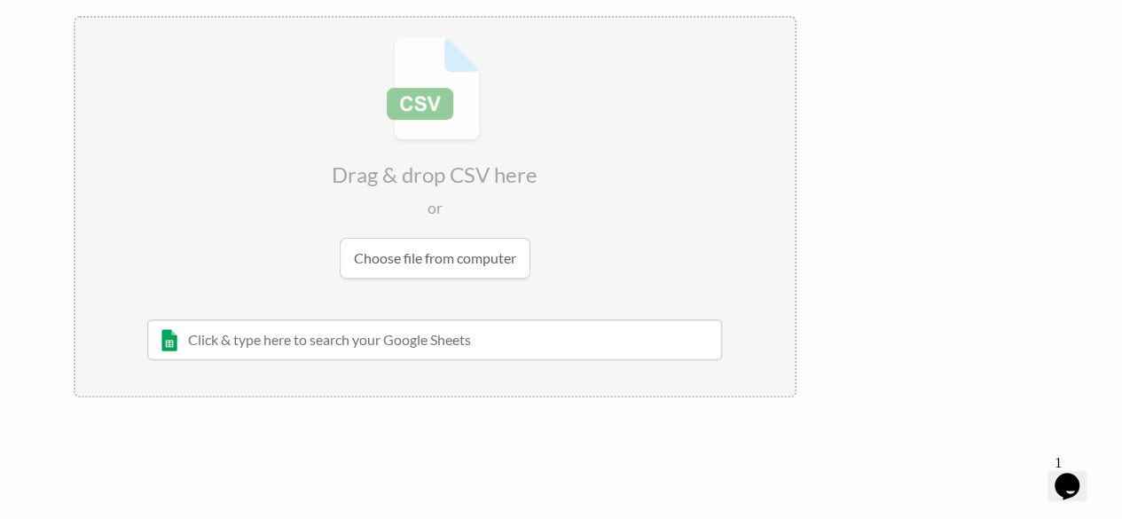
click at [486, 256] on input "file" at bounding box center [434, 157] width 719 height 279
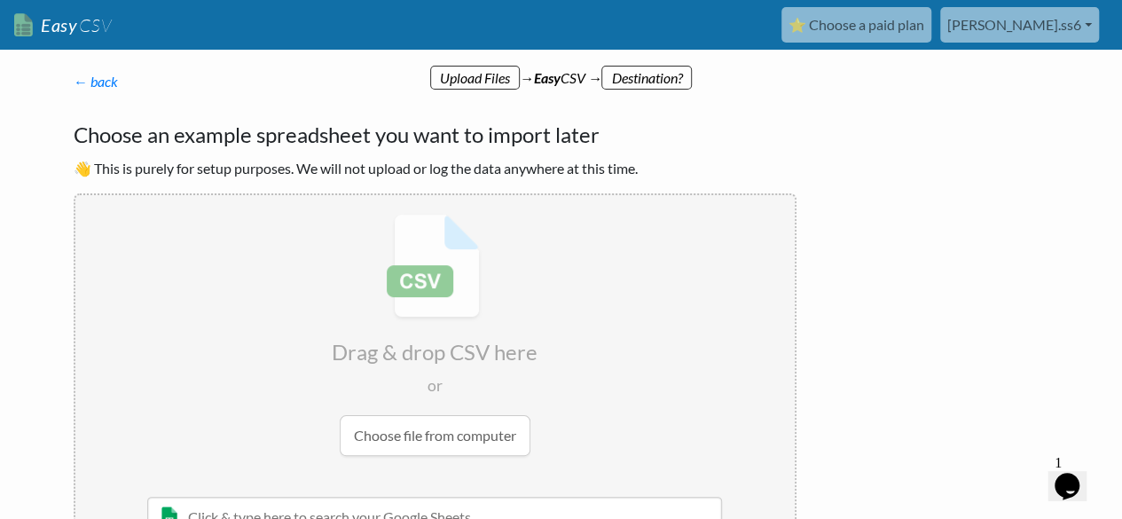
click at [479, 82] on p "← back Thanks for signing up! Set up your Import Flow and Upload Page in 1 minu…" at bounding box center [435, 81] width 723 height 21
click at [621, 75] on p "← back Thanks for signing up! Set up your Import Flow and Upload Page in 1 minu…" at bounding box center [435, 81] width 723 height 21
click at [534, 80] on p "← back Thanks for signing up! Set up your Import Flow and Upload Page in 1 minu…" at bounding box center [435, 81] width 723 height 21
click at [96, 81] on link "← back" at bounding box center [96, 81] width 44 height 17
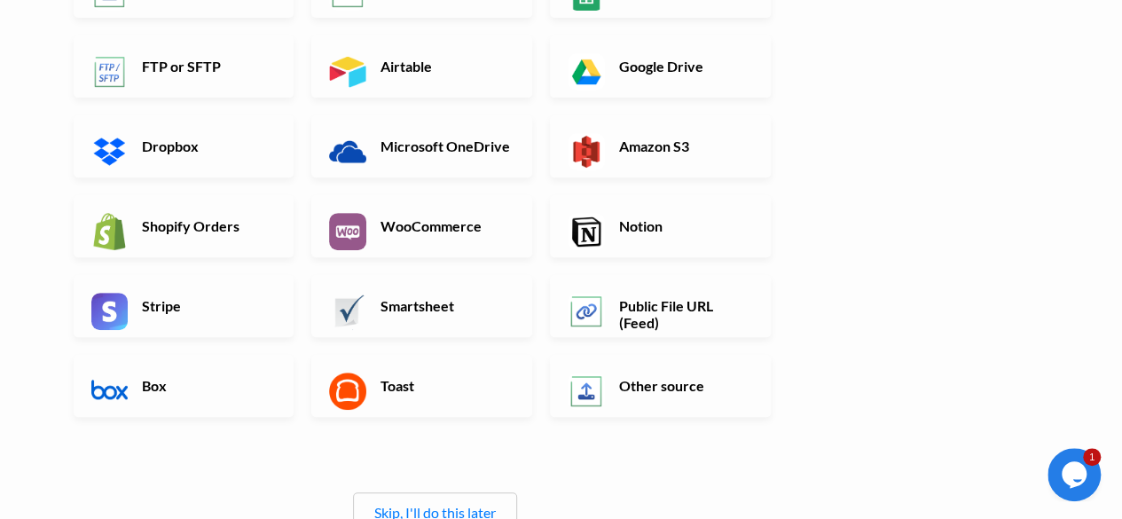
scroll to position [355, 0]
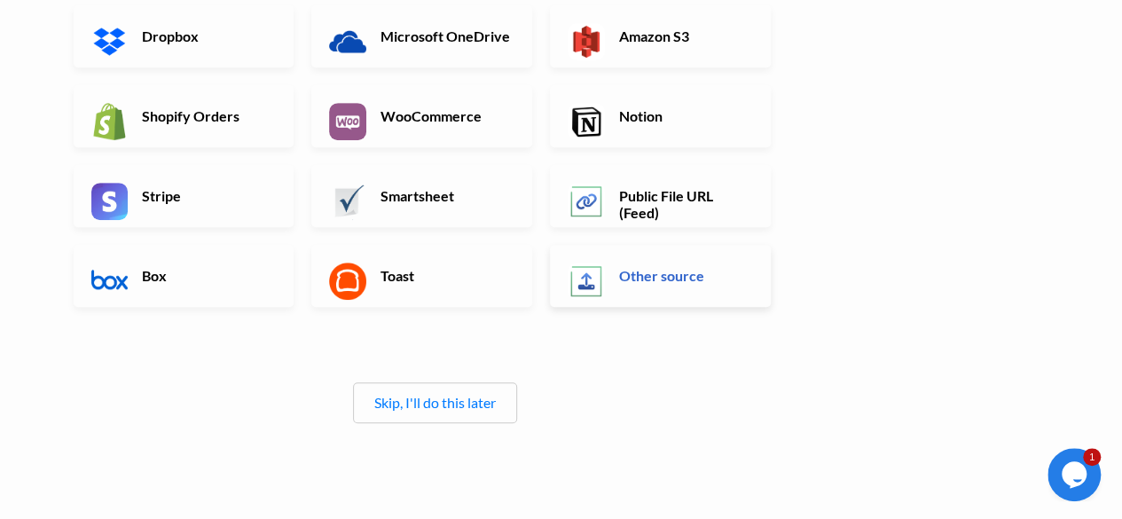
click at [628, 279] on h6 "Other source" at bounding box center [684, 275] width 139 height 17
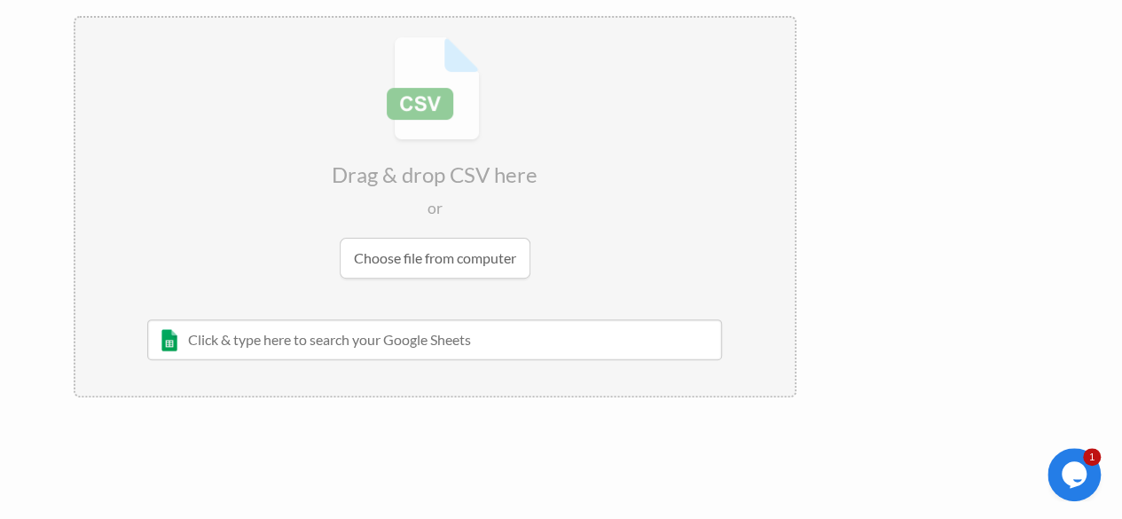
scroll to position [0, 0]
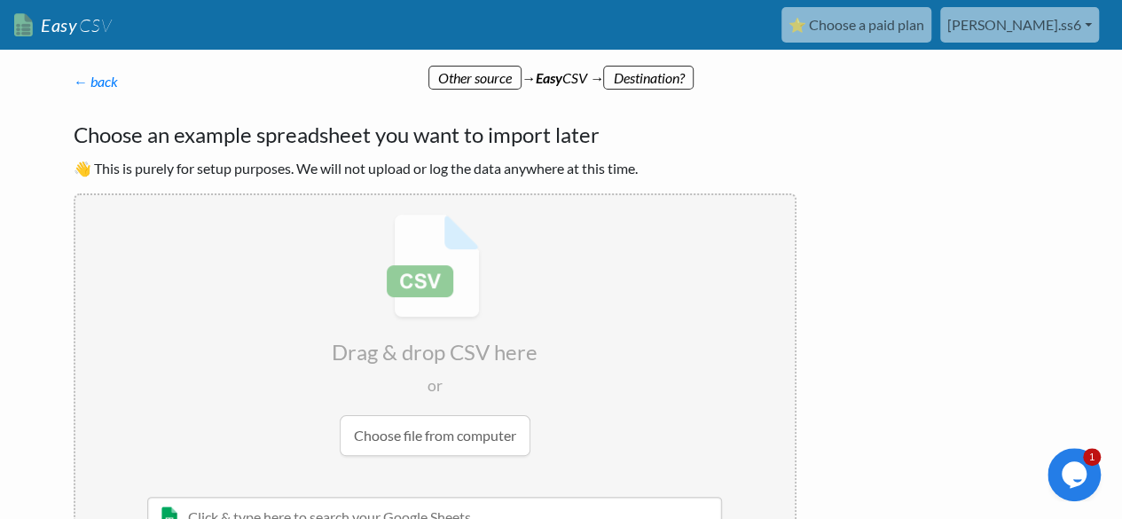
click at [117, 83] on p "← back Thanks for signing up! Set up your Import Flow and Upload Page in 1 minu…" at bounding box center [435, 81] width 723 height 21
click at [103, 84] on link "← back" at bounding box center [96, 81] width 44 height 17
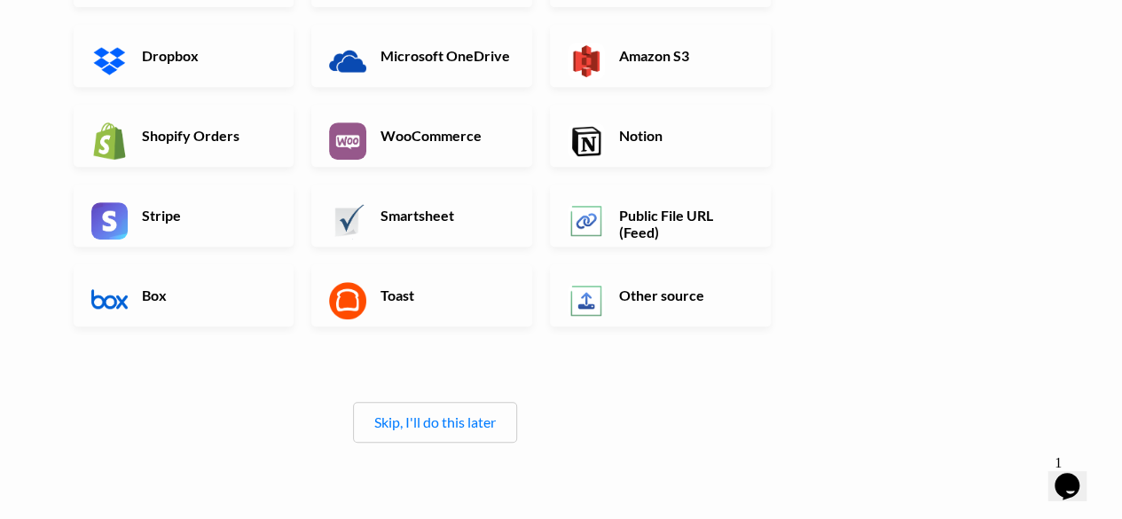
scroll to position [355, 0]
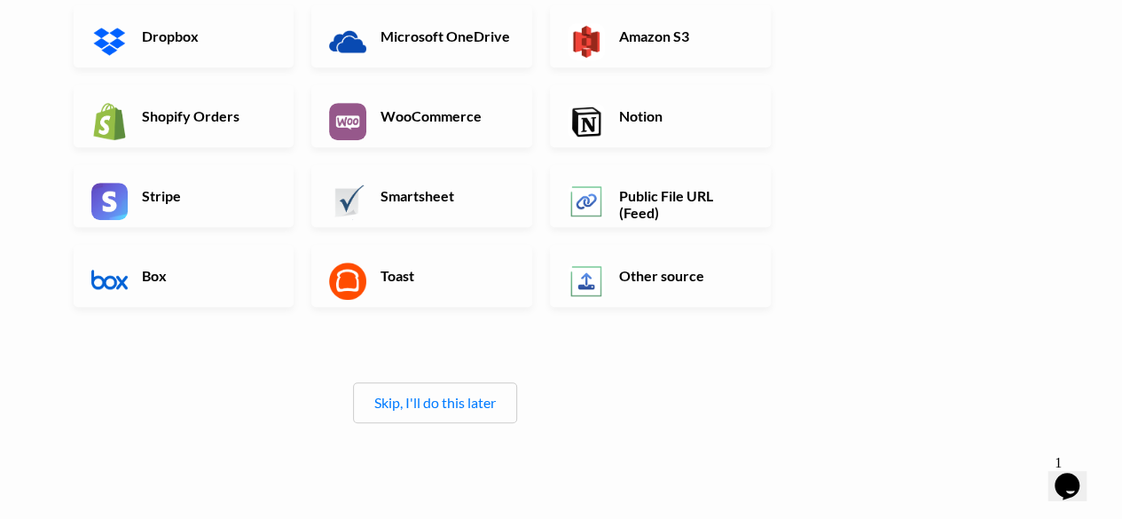
click at [426, 412] on div "Skip, I'll do this later" at bounding box center [435, 402] width 164 height 41
click at [433, 395] on link "Skip, I'll do this later" at bounding box center [435, 402] width 122 height 17
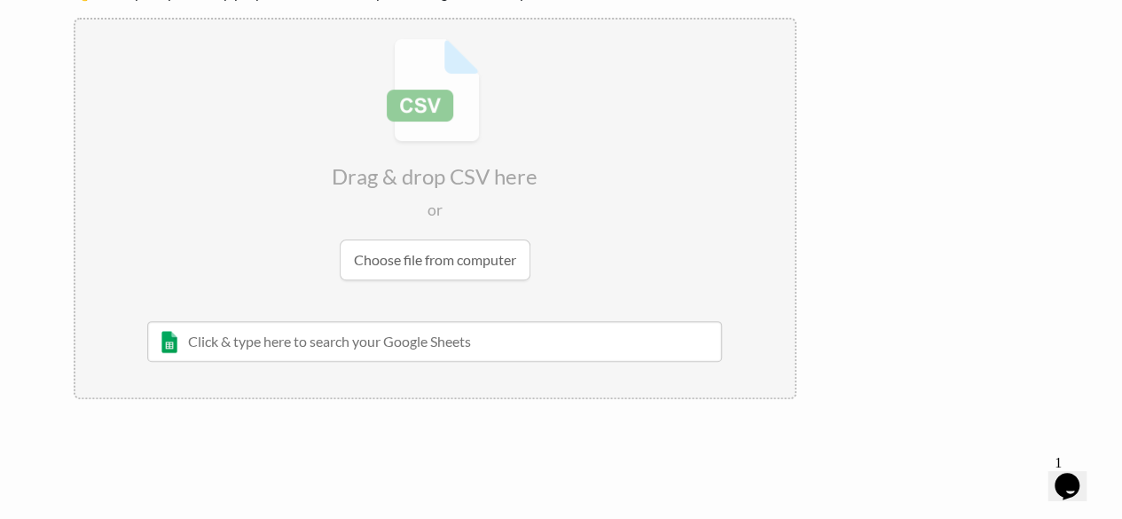
scroll to position [177, 0]
click at [436, 286] on input "file" at bounding box center [434, 157] width 719 height 279
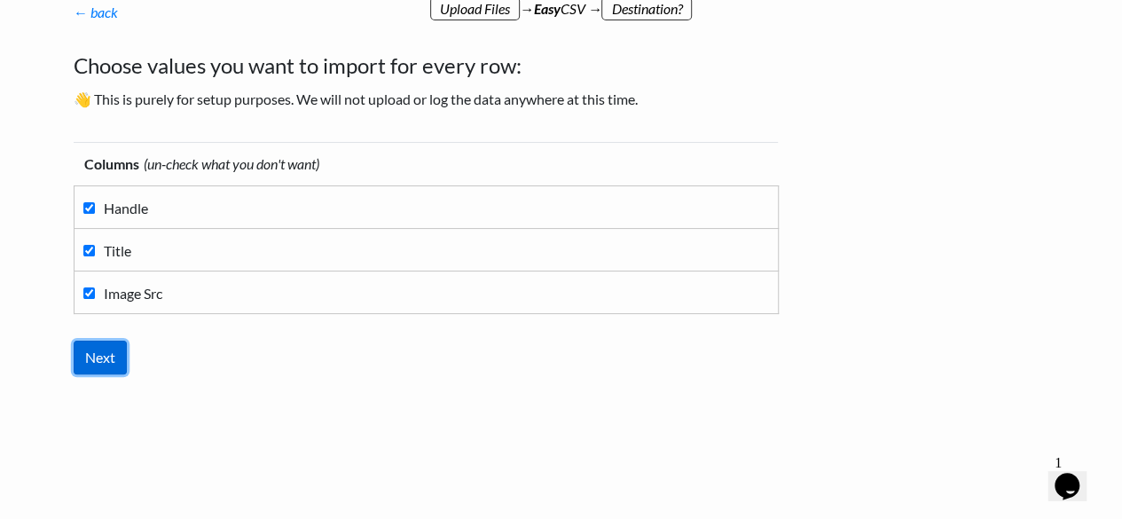
click at [109, 354] on input "Next" at bounding box center [100, 358] width 53 height 34
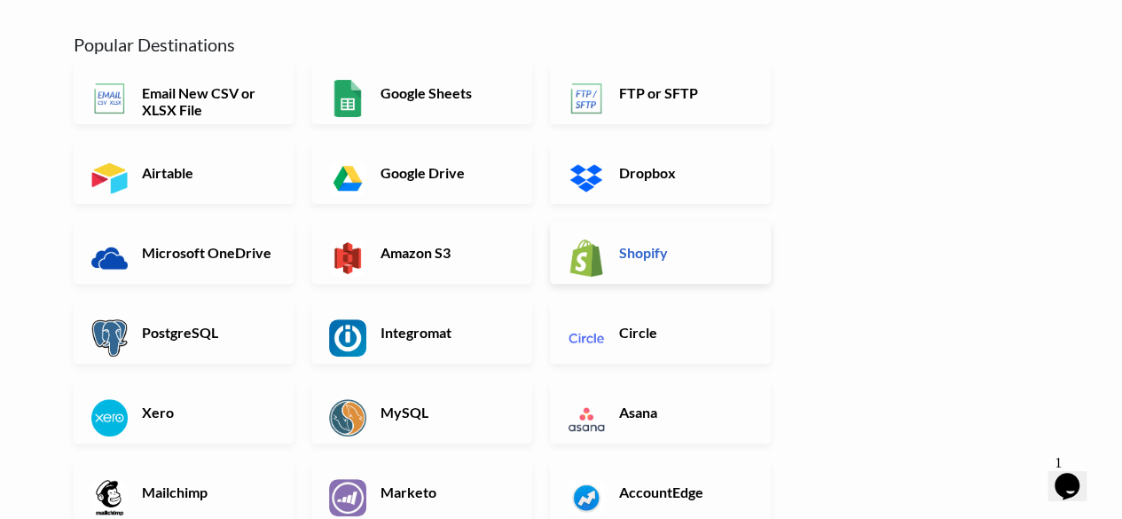
click at [641, 250] on h6 "Shopify" at bounding box center [684, 252] width 139 height 17
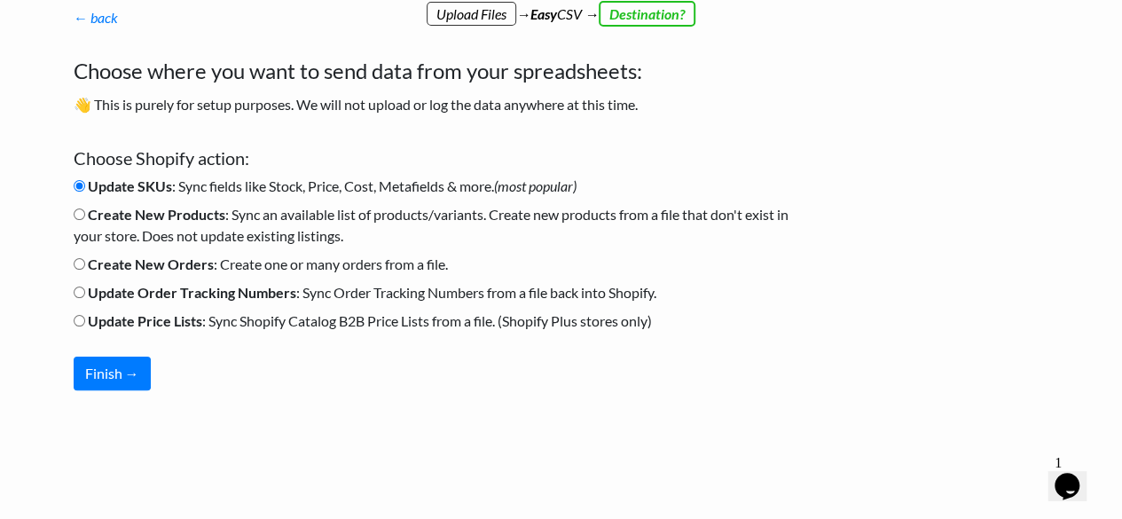
click at [200, 269] on b "Create New Orders" at bounding box center [151, 263] width 126 height 17
click at [85, 269] on input "Create New Orders : Create one or many orders from a file." at bounding box center [80, 264] width 12 height 12
radio input "true"
click at [106, 374] on button "Finish →" at bounding box center [112, 374] width 77 height 34
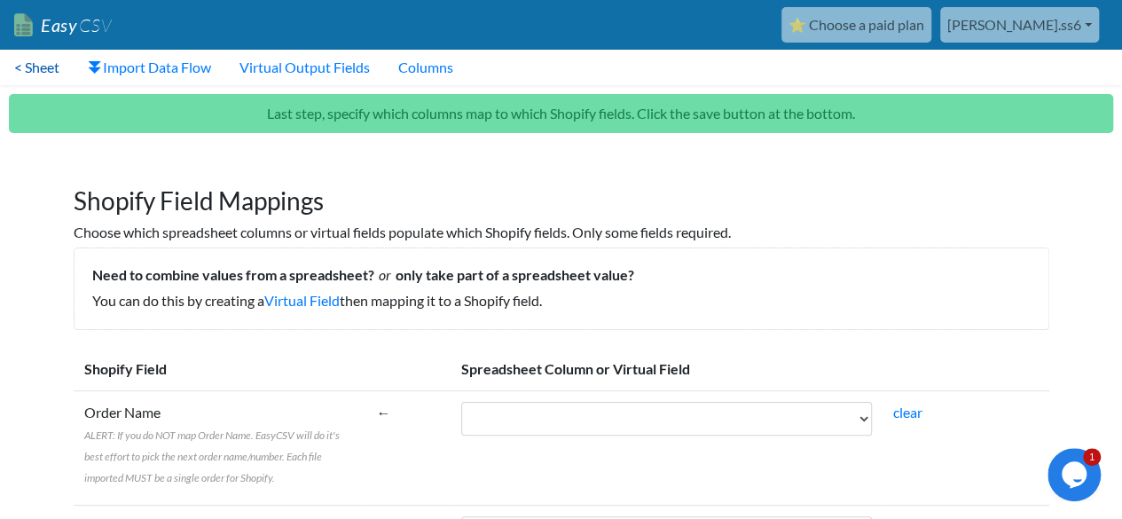
click at [30, 72] on link "< Sheet" at bounding box center [37, 67] width 74 height 35
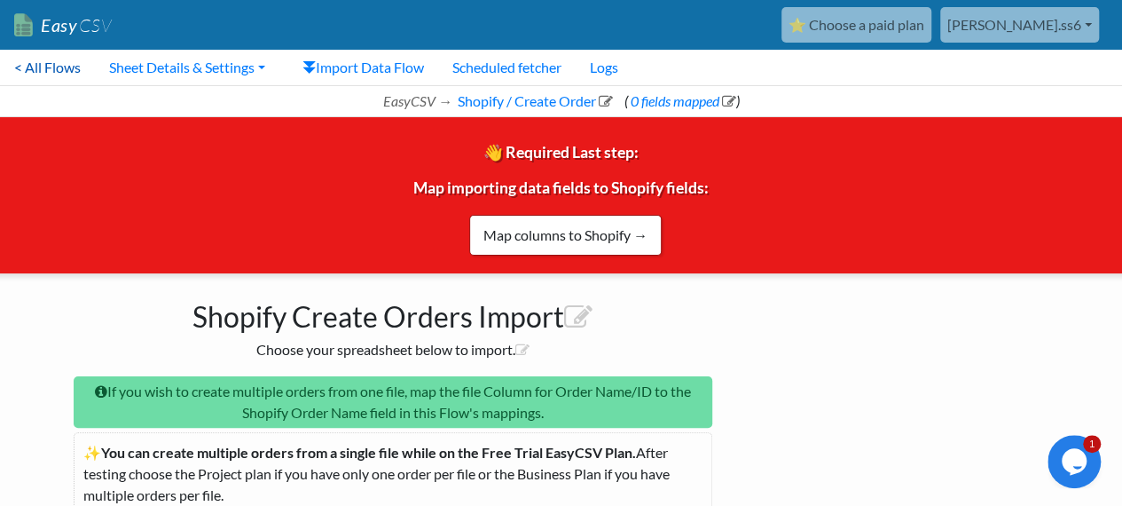
click at [39, 67] on link "< All Flows" at bounding box center [47, 67] width 95 height 35
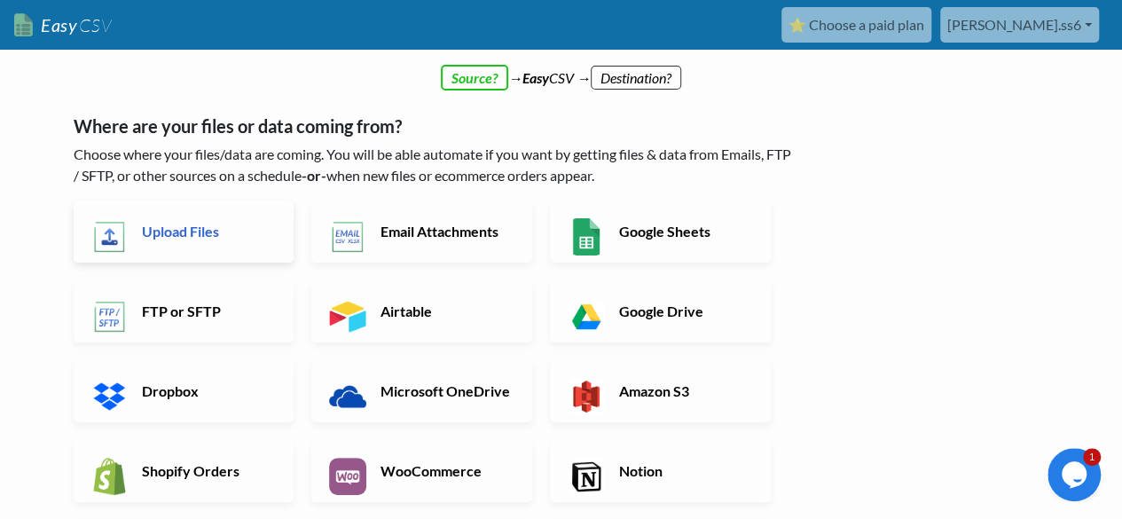
click at [184, 230] on h6 "Upload Files" at bounding box center [206, 231] width 139 height 17
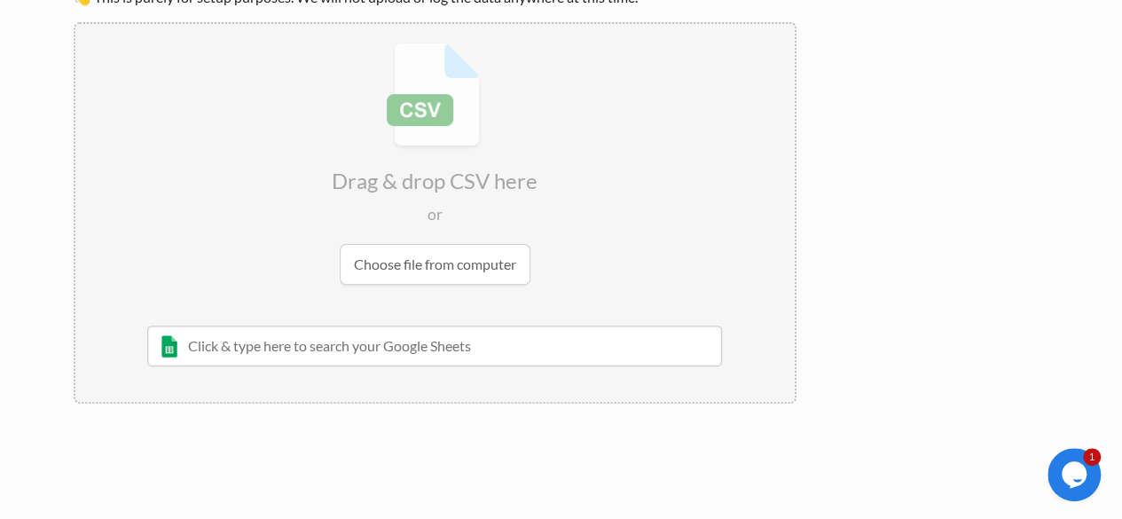
scroll to position [177, 0]
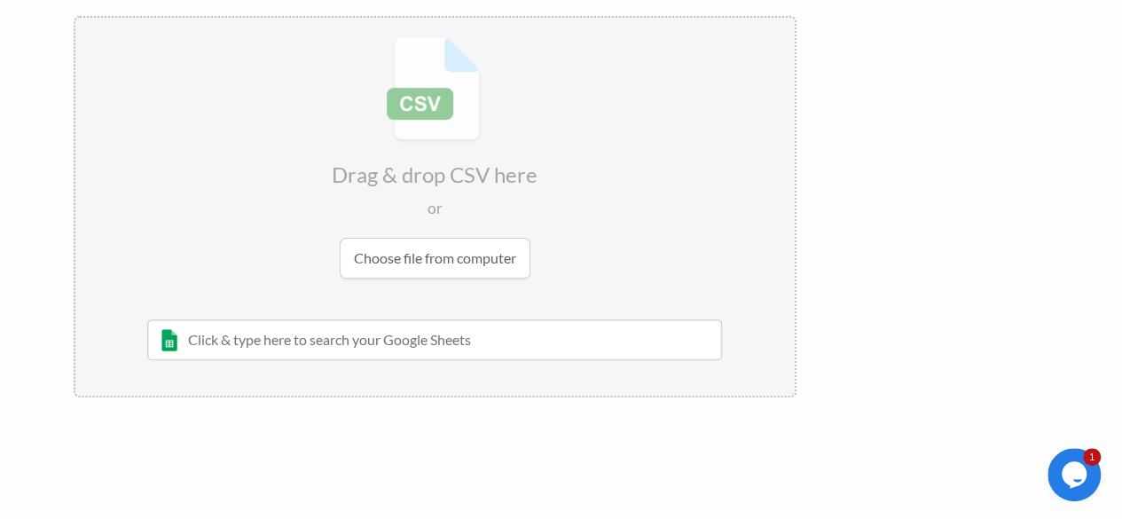
click at [366, 347] on input "text" at bounding box center [435, 339] width 576 height 41
type input "d"
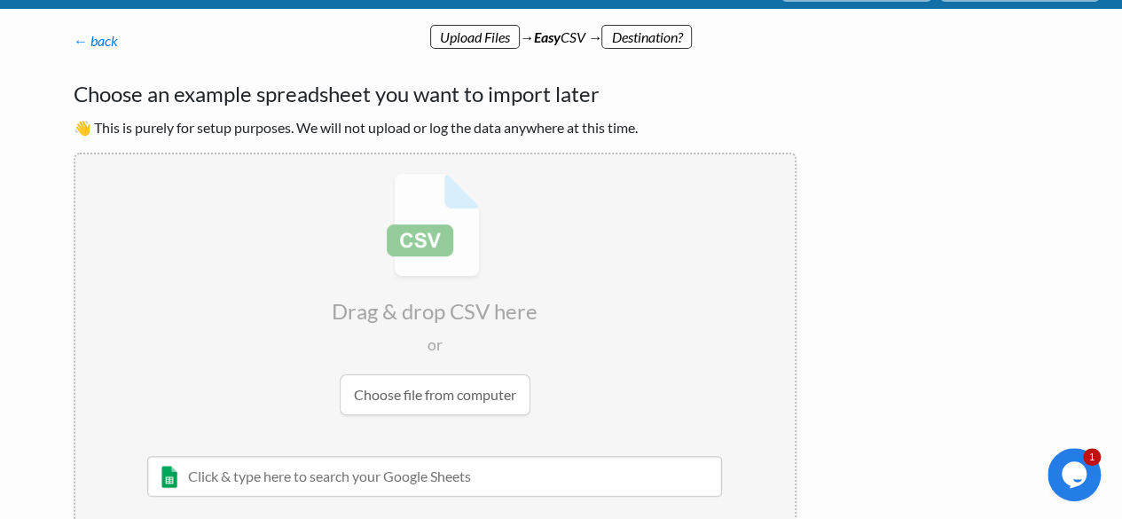
scroll to position [0, 0]
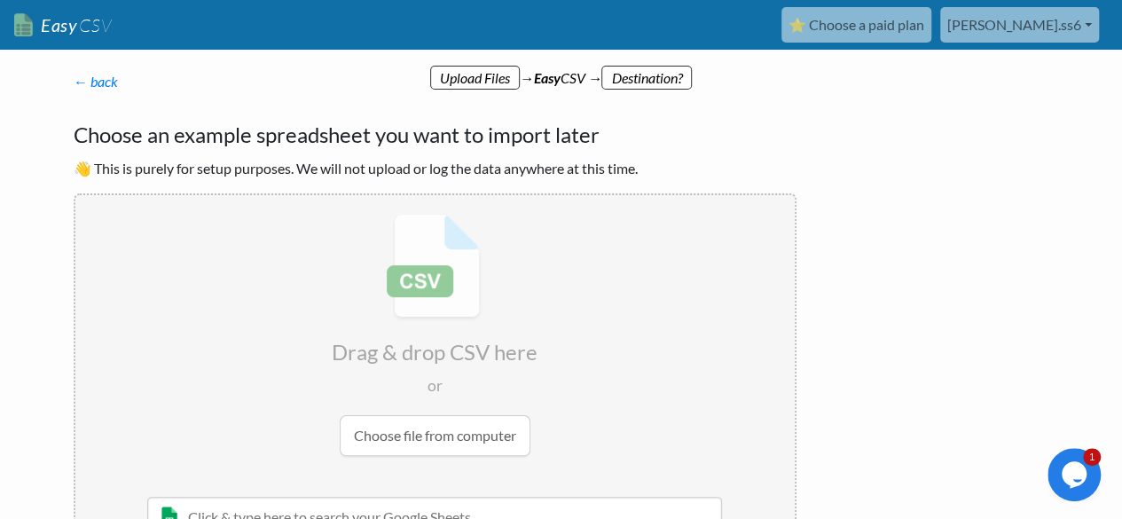
click at [894, 27] on link "⭐ Choose a paid plan" at bounding box center [856, 24] width 150 height 35
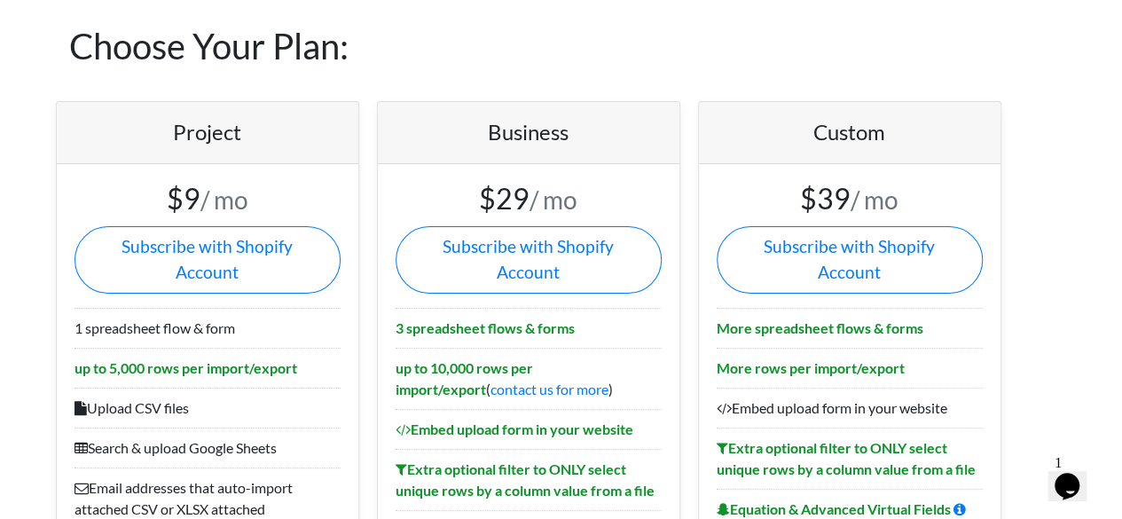
scroll to position [89, 0]
